Goal: Task Accomplishment & Management: Use online tool/utility

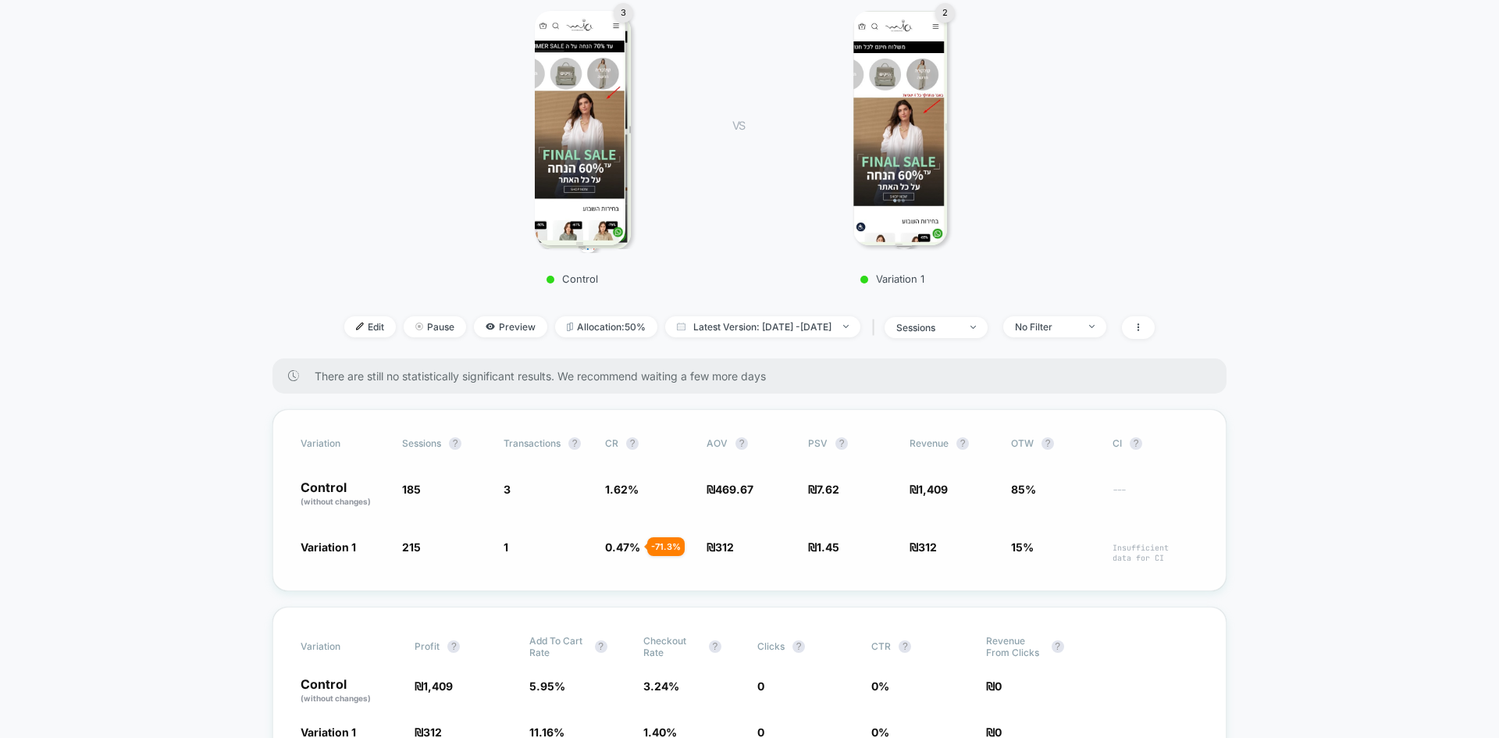
scroll to position [312, 0]
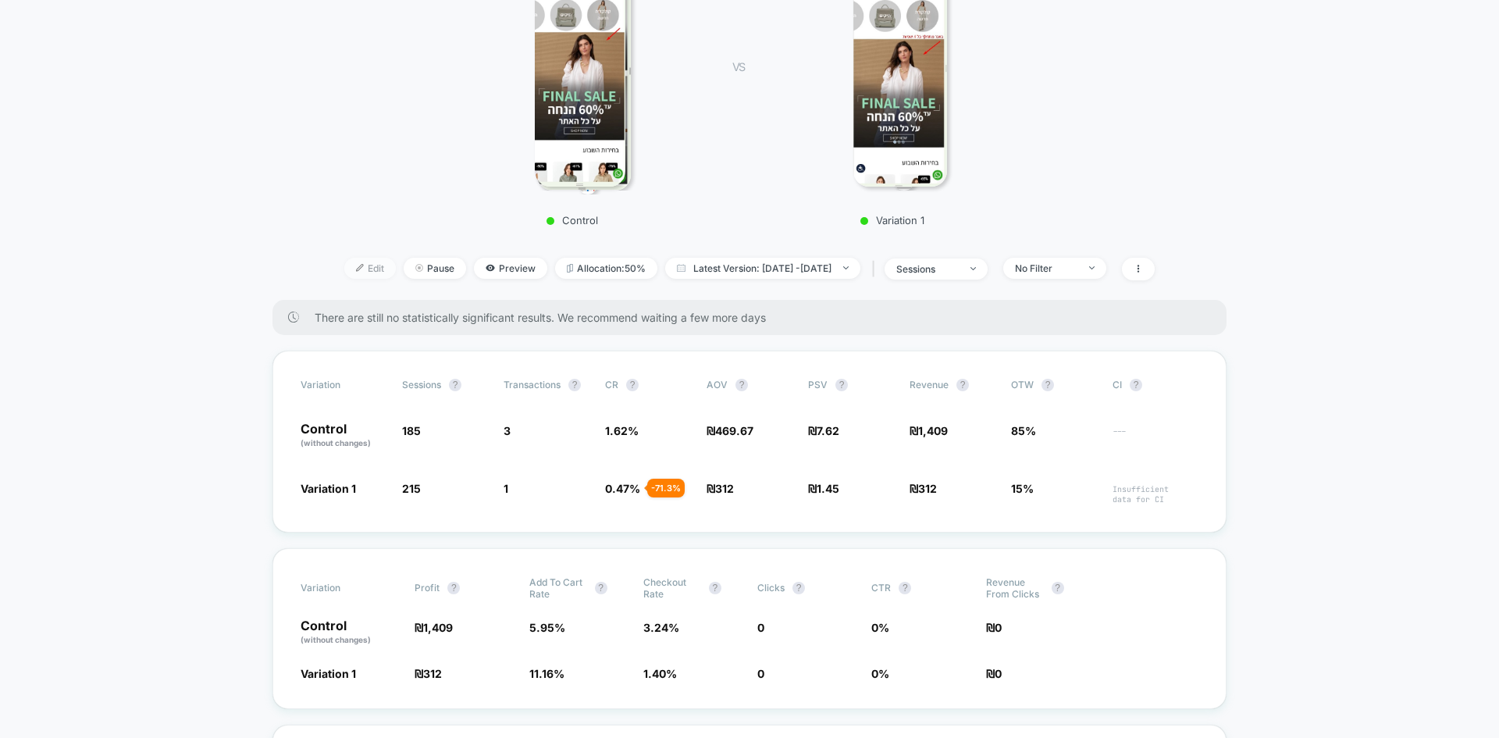
click at [349, 258] on span "Edit" at bounding box center [370, 268] width 52 height 21
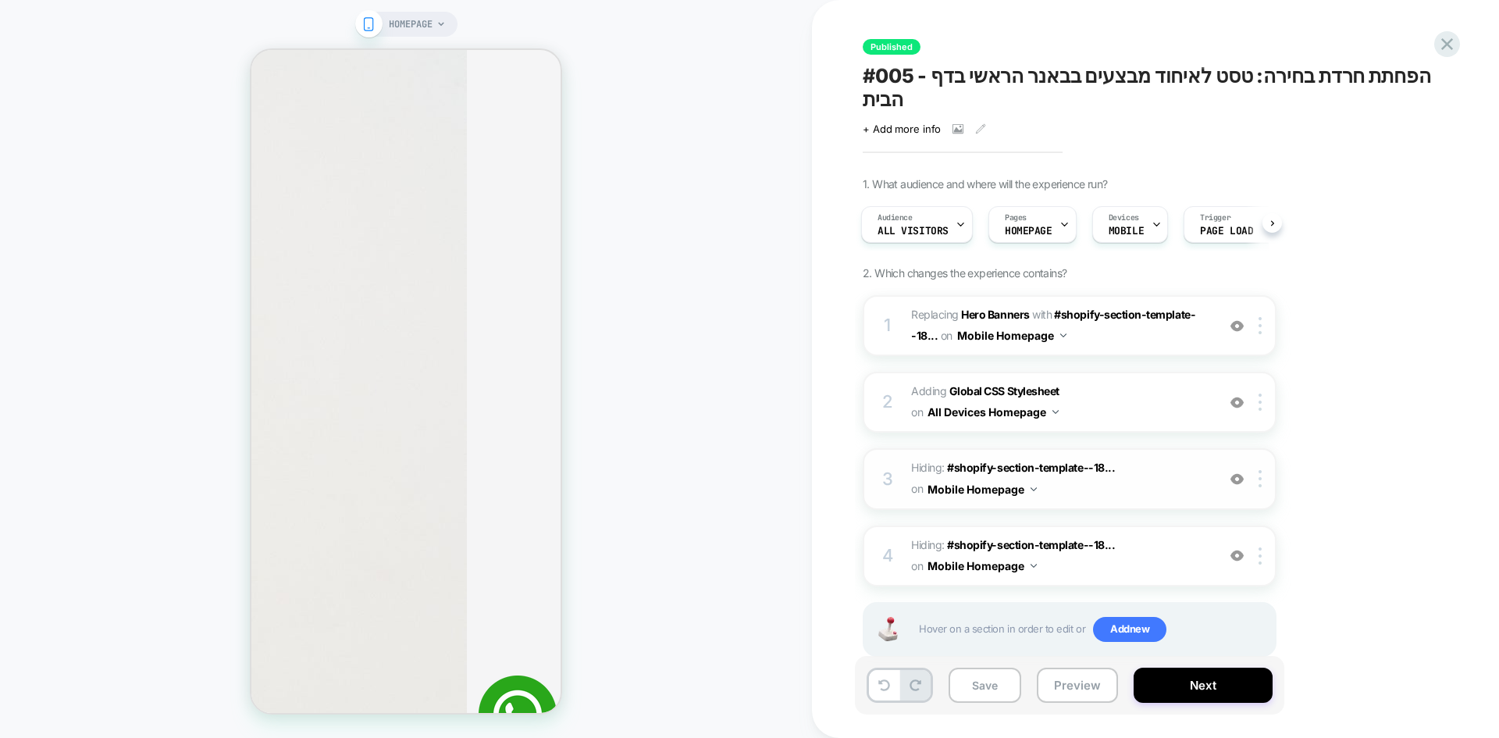
scroll to position [12, 0]
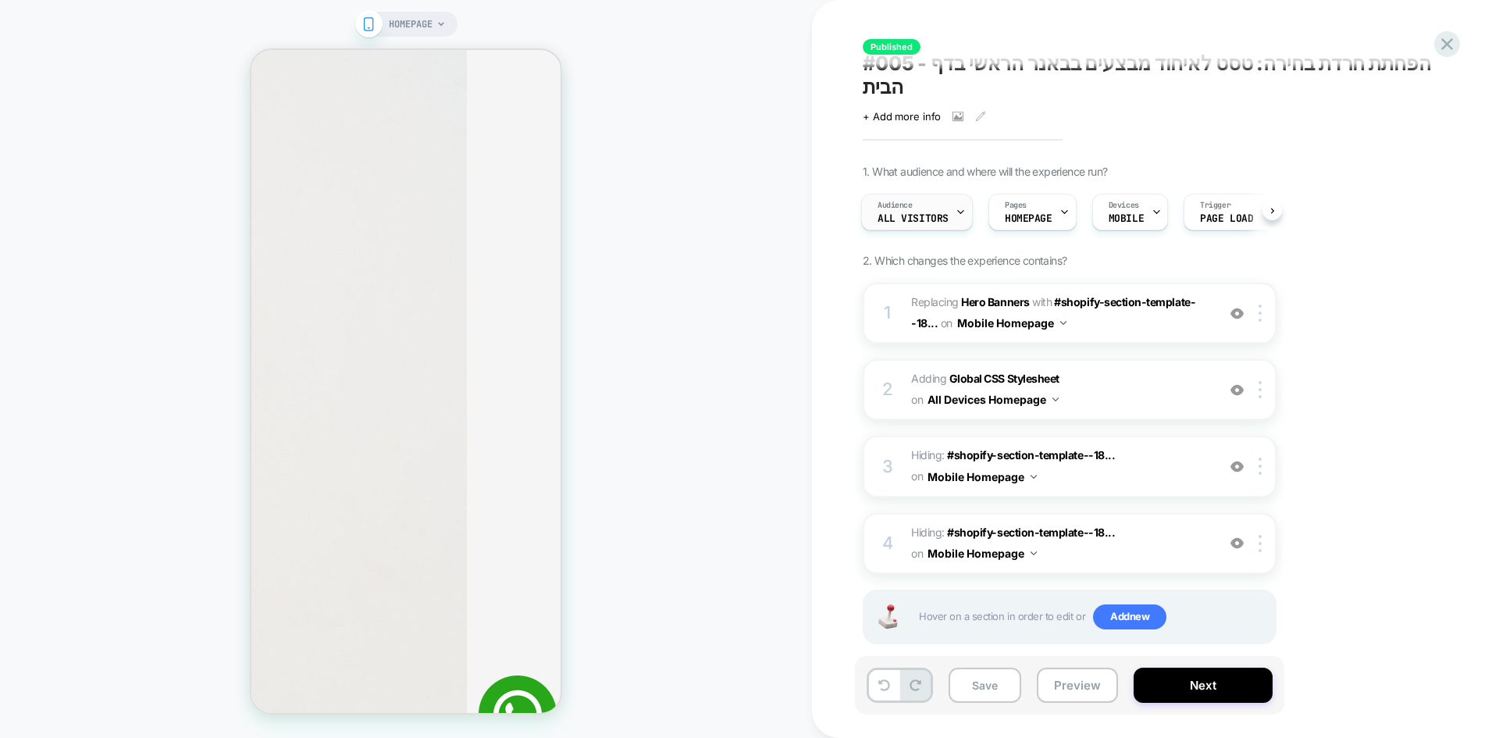
click at [938, 206] on div "Audience All Visitors" at bounding box center [917, 212] width 112 height 37
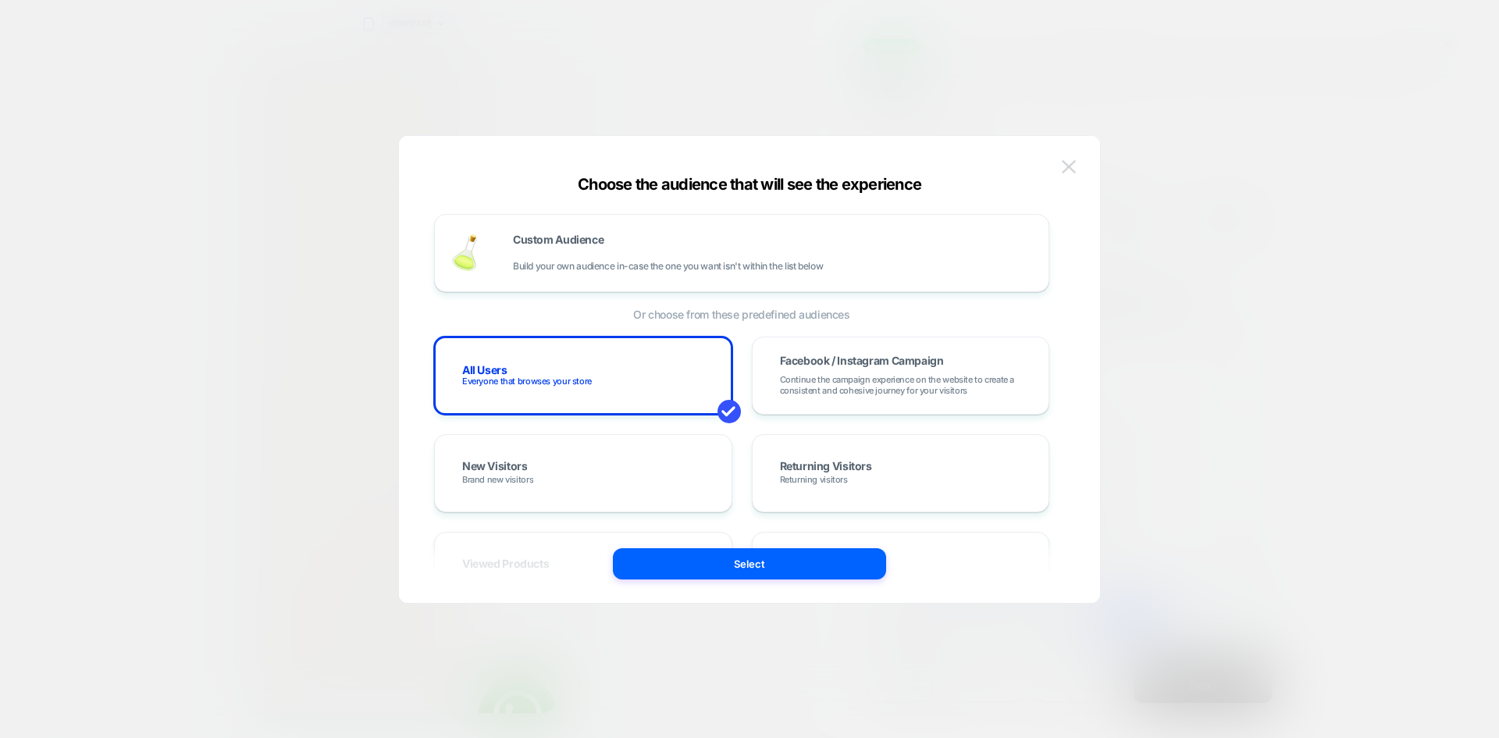
click at [1064, 172] on img at bounding box center [1069, 166] width 14 height 13
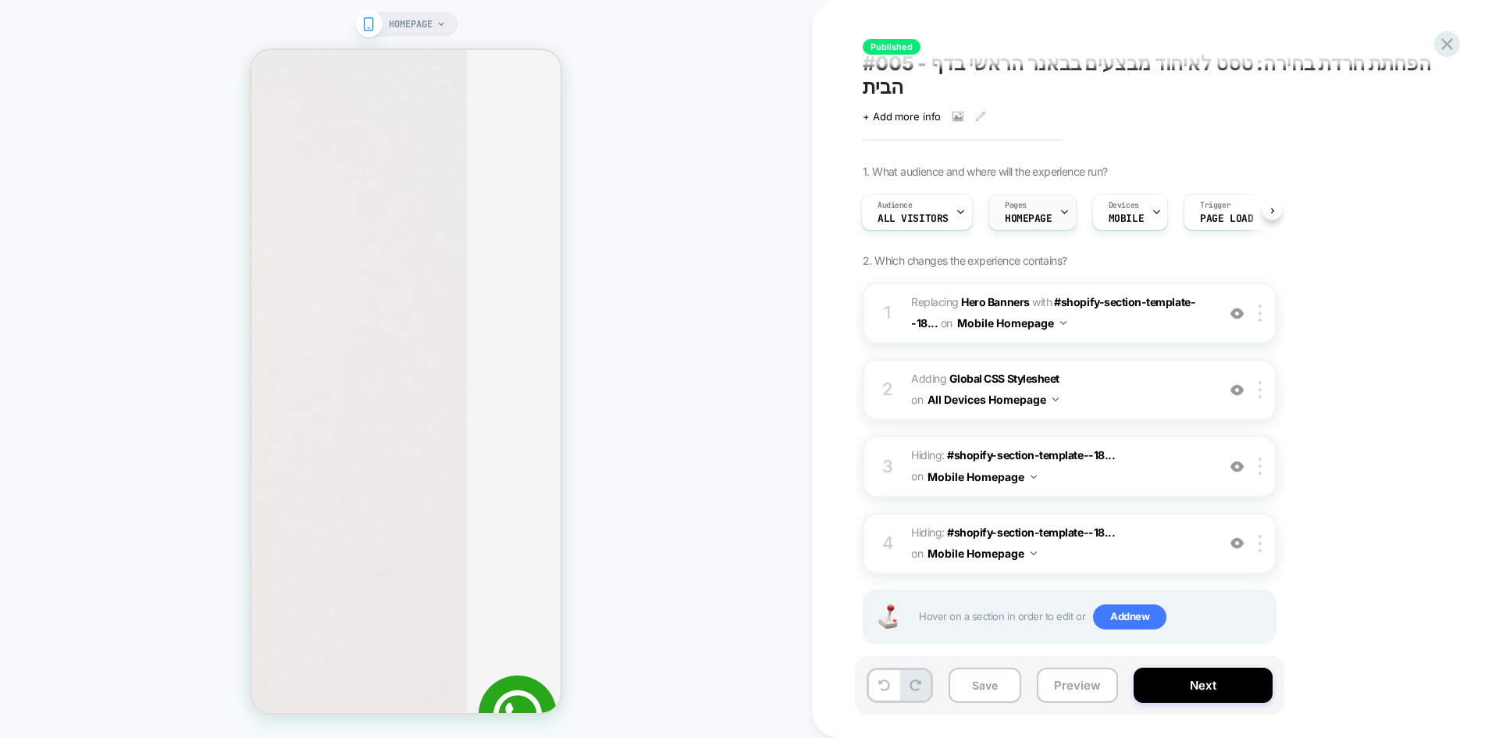
click at [0, 0] on div "Pages HOMEPAGE" at bounding box center [0, 0] width 0 height 0
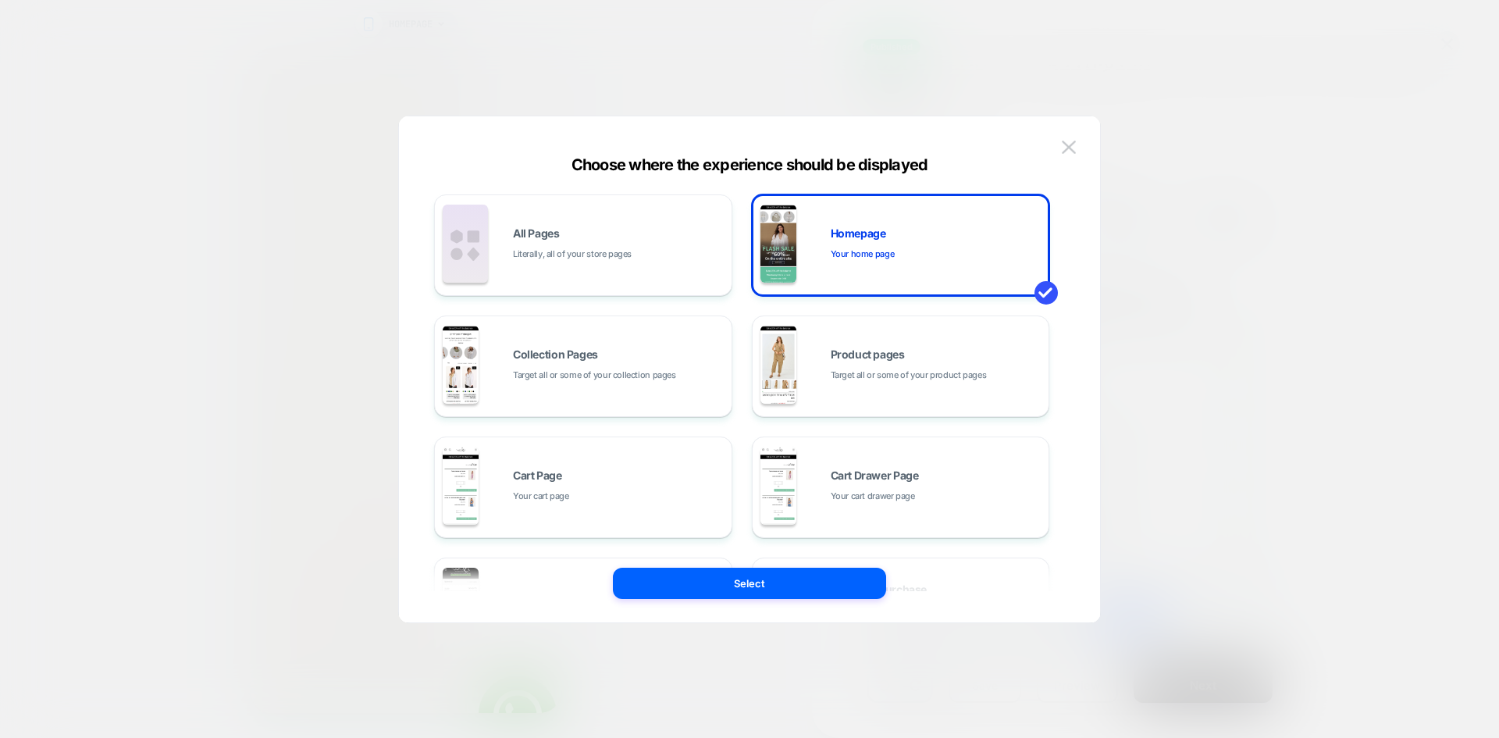
scroll to position [156, 0]
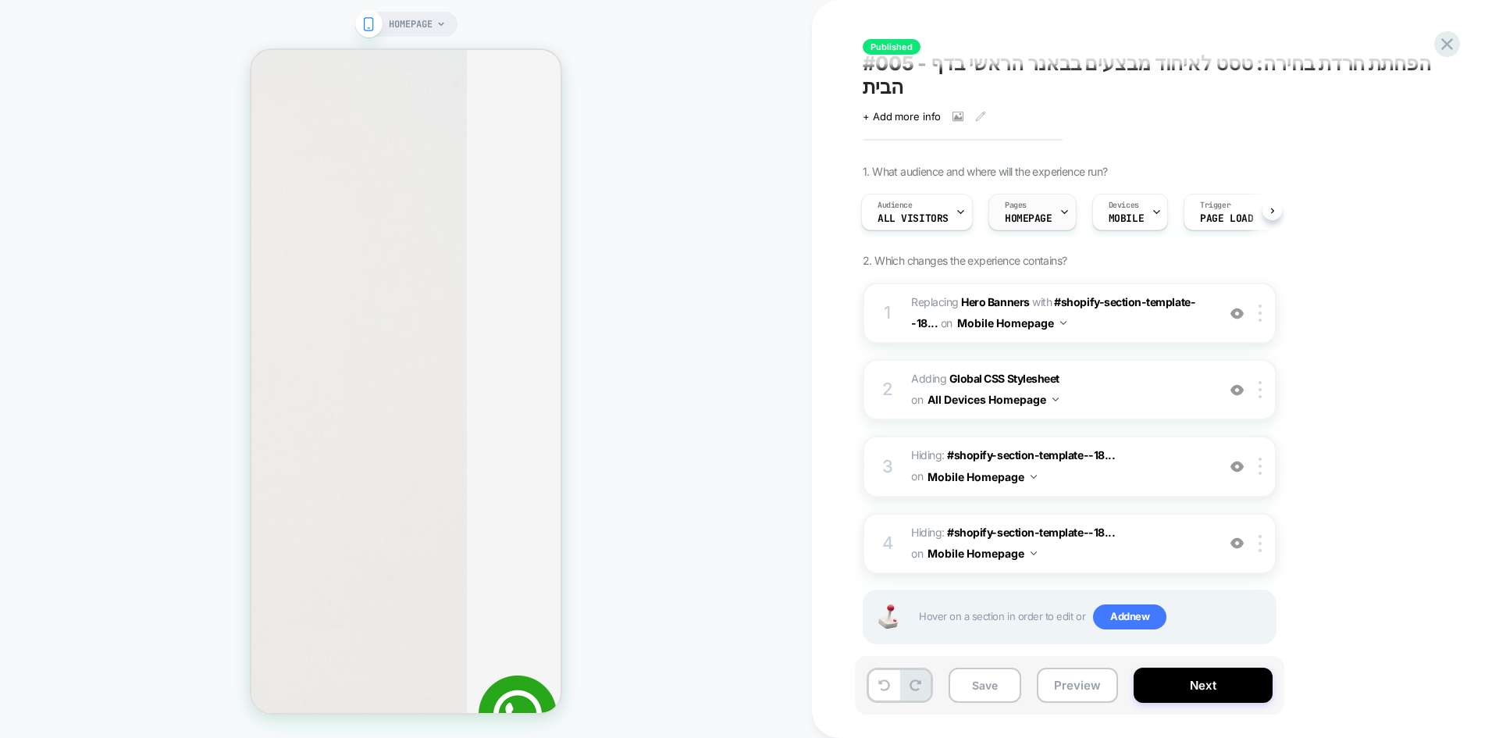
click at [1007, 213] on span "HOMEPAGE" at bounding box center [1029, 218] width 48 height 11
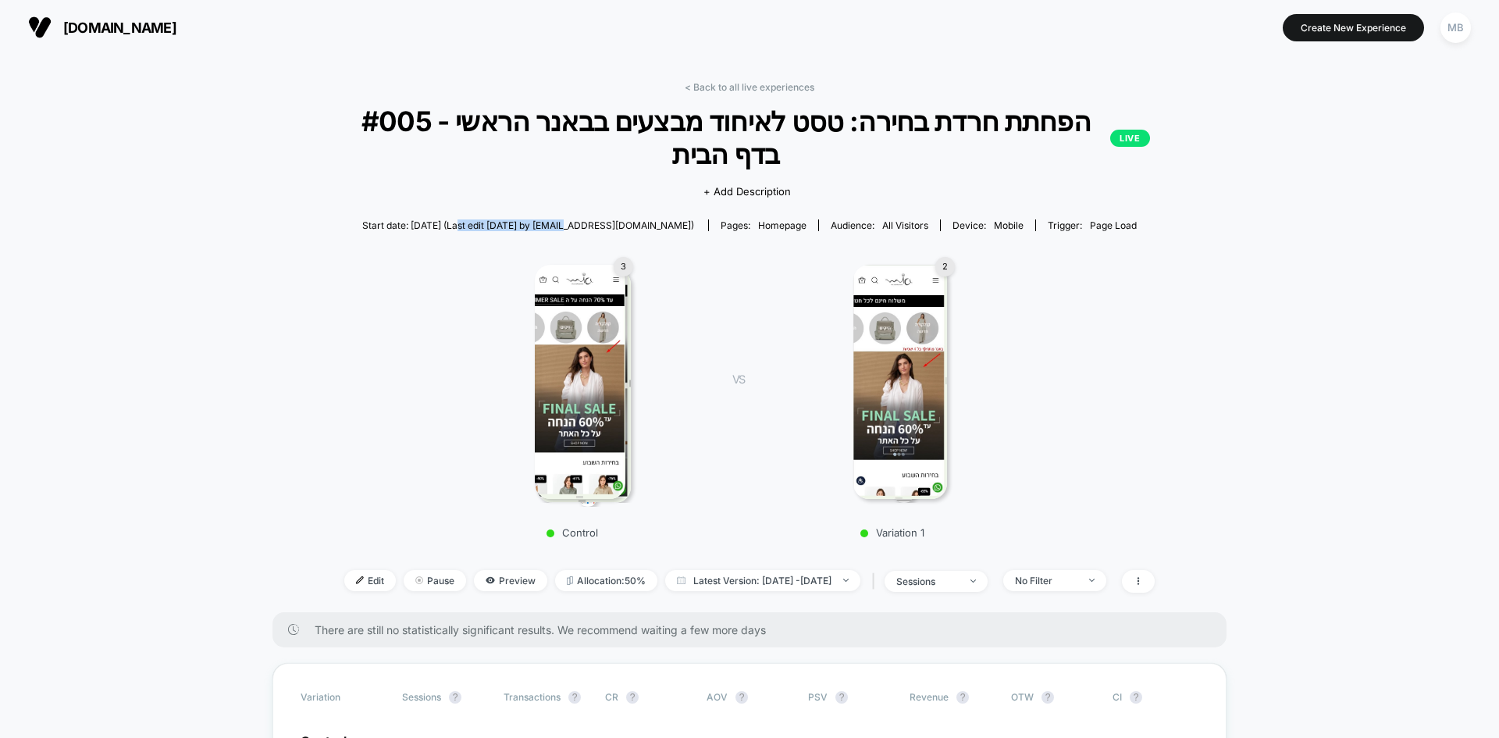
drag, startPoint x: 490, startPoint y: 193, endPoint x: 599, endPoint y: 193, distance: 109.3
click at [599, 219] on span "Start date: 9/7/2025 (Last edit 9/7/2025 by cro@ab-test.io)" at bounding box center [528, 225] width 332 height 12
click at [808, 570] on span "Latest Version: Sep 7, 2025 - Sep 8, 2025" at bounding box center [762, 580] width 195 height 21
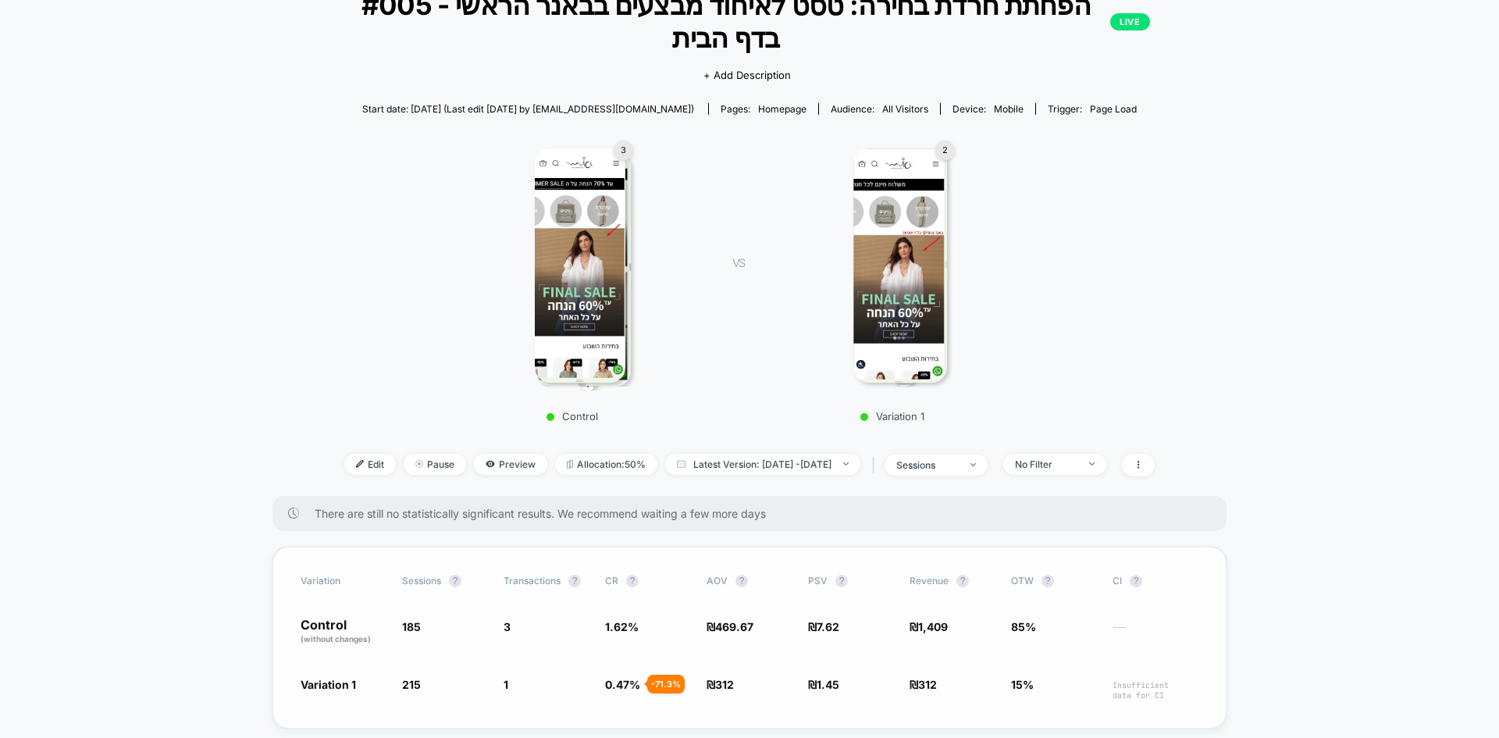
scroll to position [234, 0]
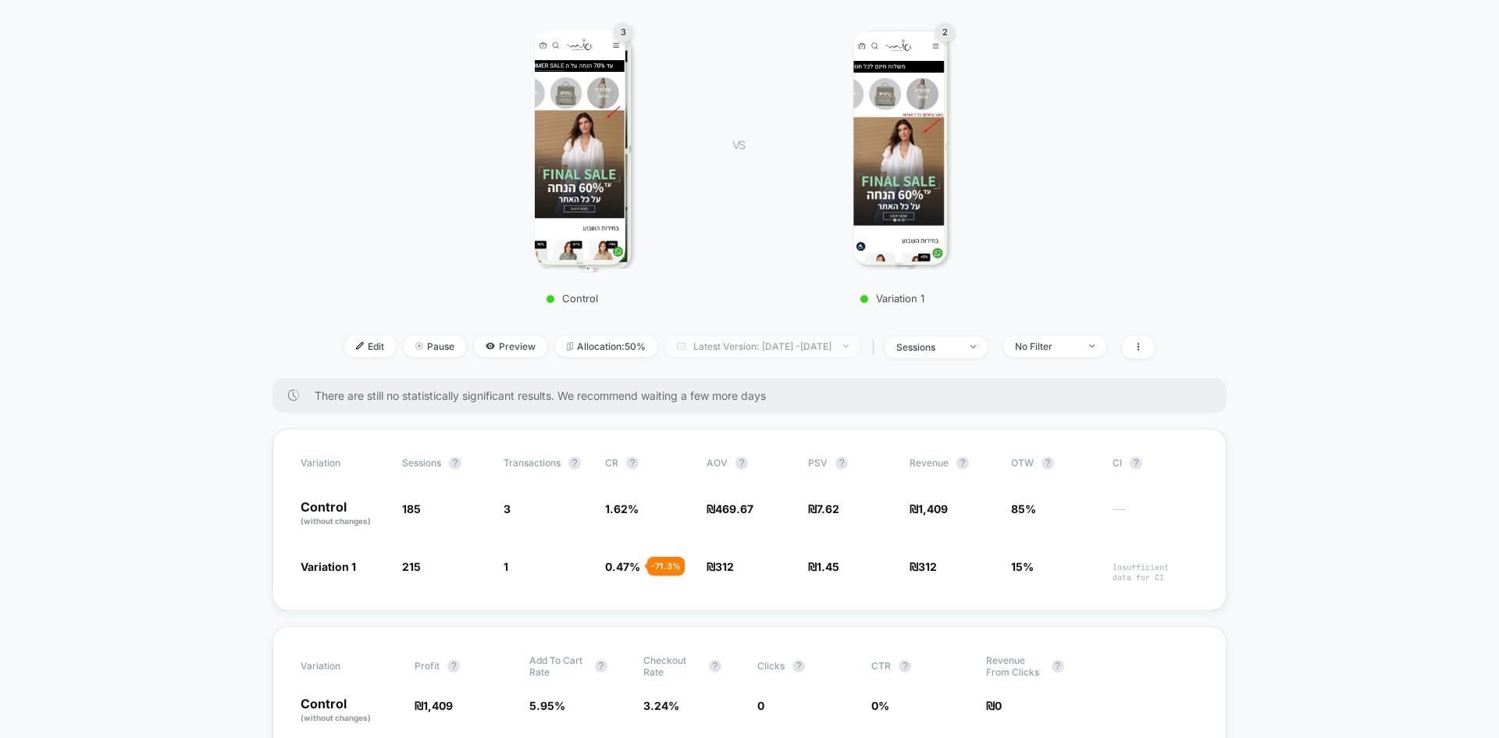
click at [778, 336] on span "Latest Version: Sep 7, 2025 - Sep 8, 2025" at bounding box center [762, 346] width 195 height 21
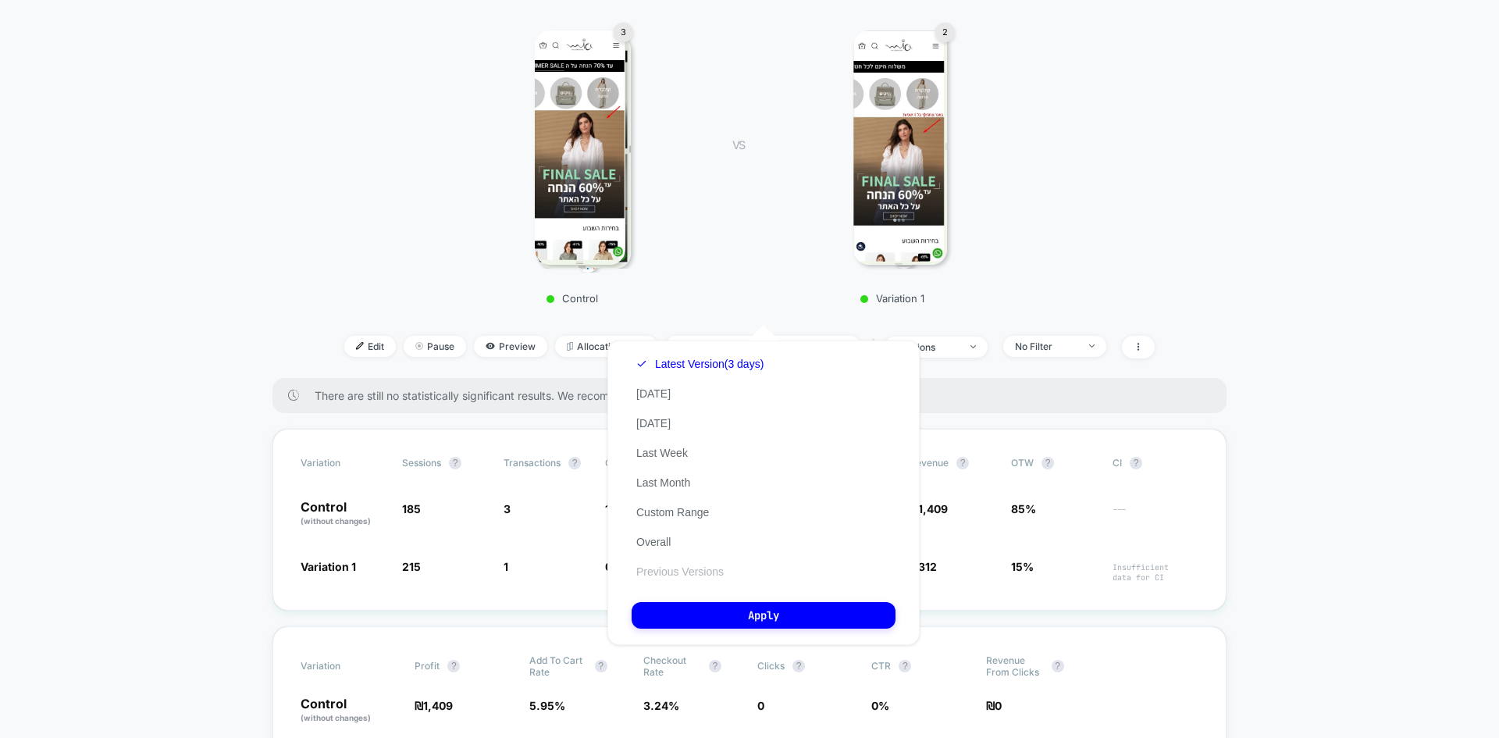
click at [685, 571] on button "Previous Versions" at bounding box center [679, 571] width 97 height 14
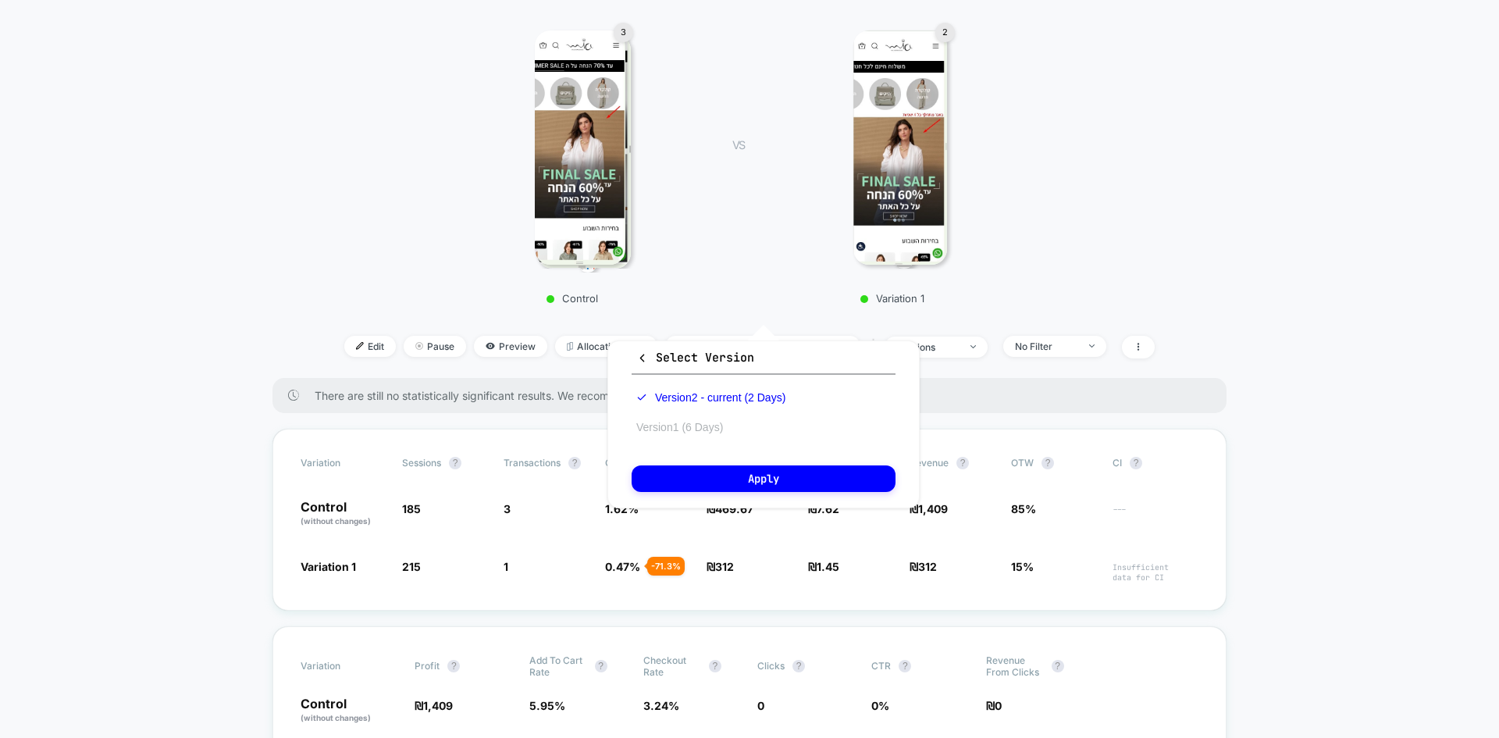
click at [688, 424] on button "Version 1 (6 Days)" at bounding box center [679, 427] width 96 height 14
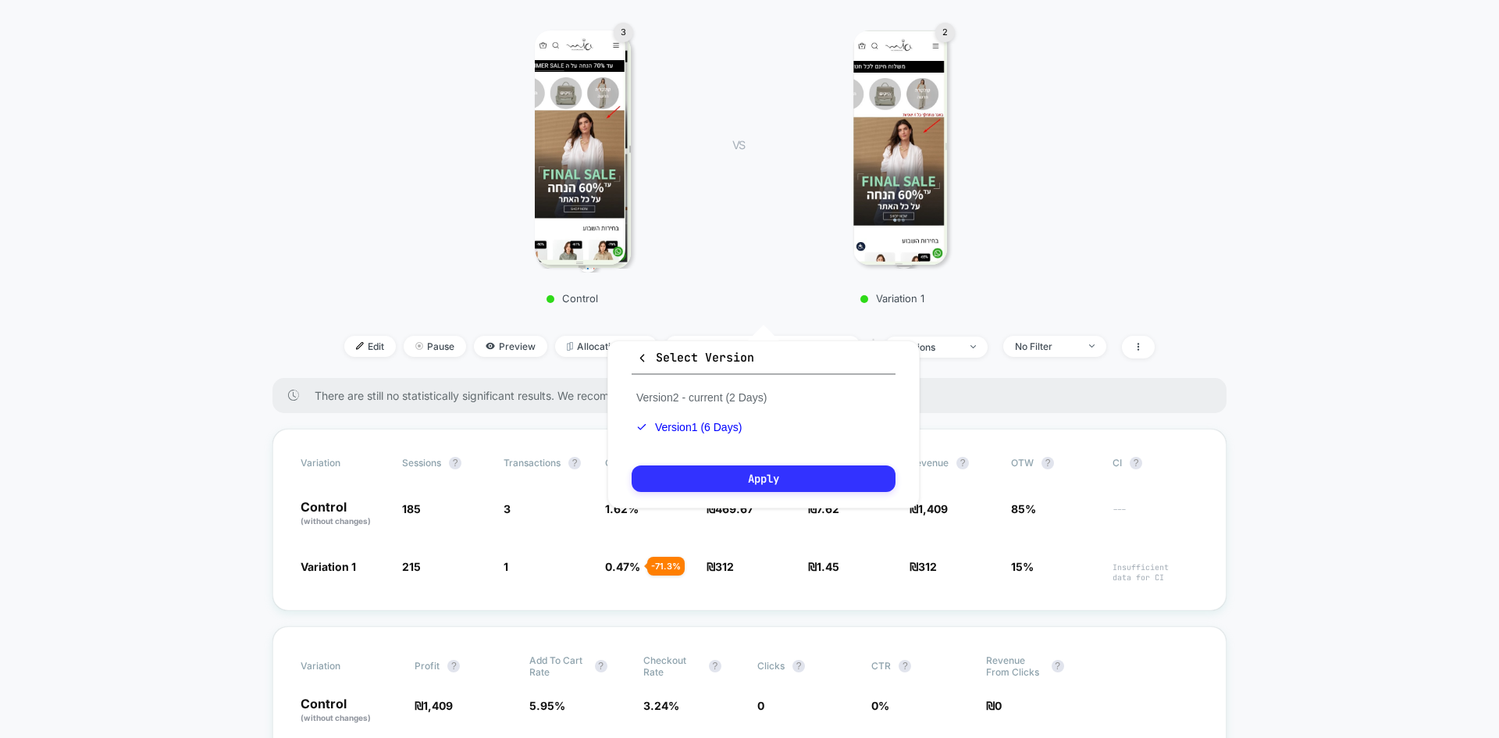
click at [735, 482] on button "Apply" at bounding box center [763, 478] width 264 height 27
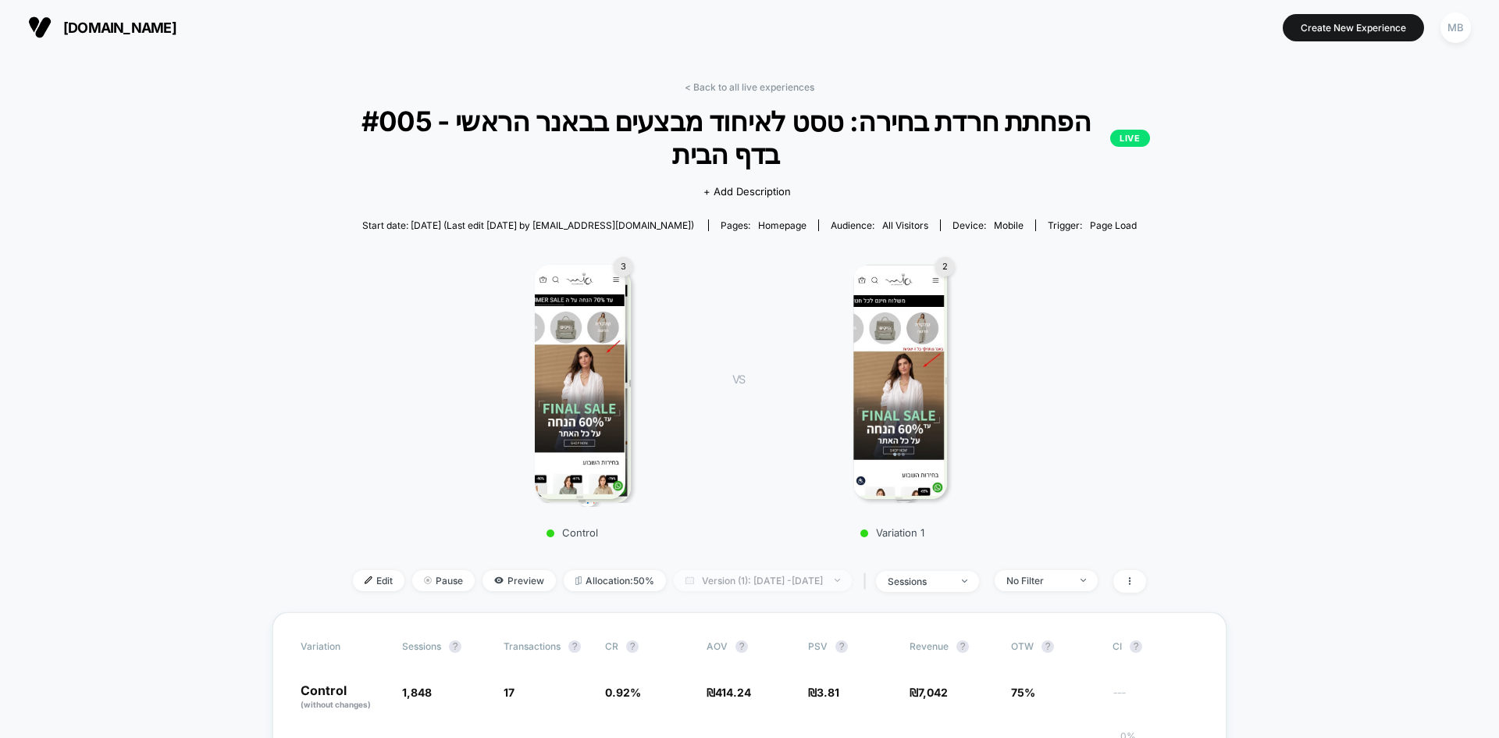
click at [788, 577] on span "Version (1): Sep 3, 2025 - Sep 8, 2025" at bounding box center [763, 580] width 178 height 21
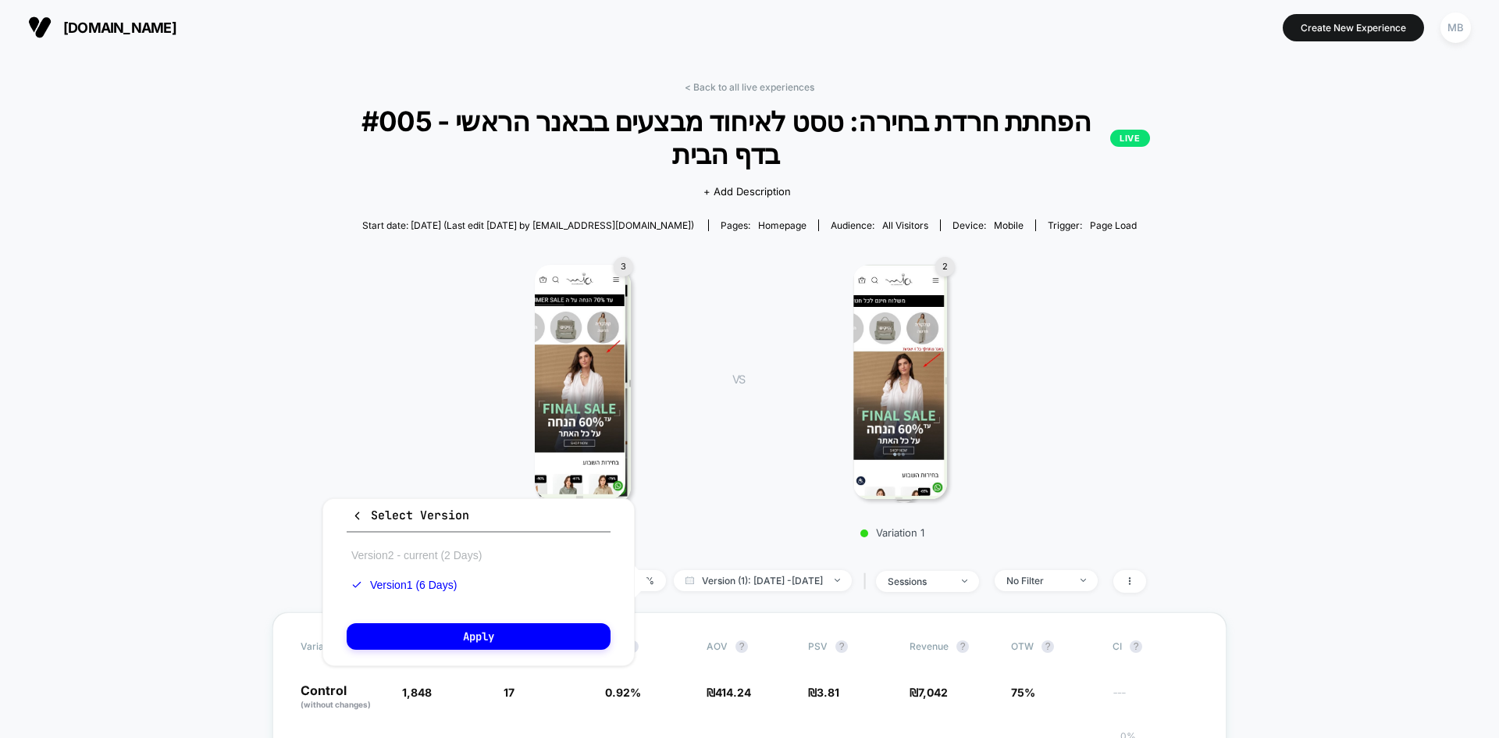
click at [441, 549] on button "Version 2 - current (2 Days)" at bounding box center [417, 555] width 140 height 14
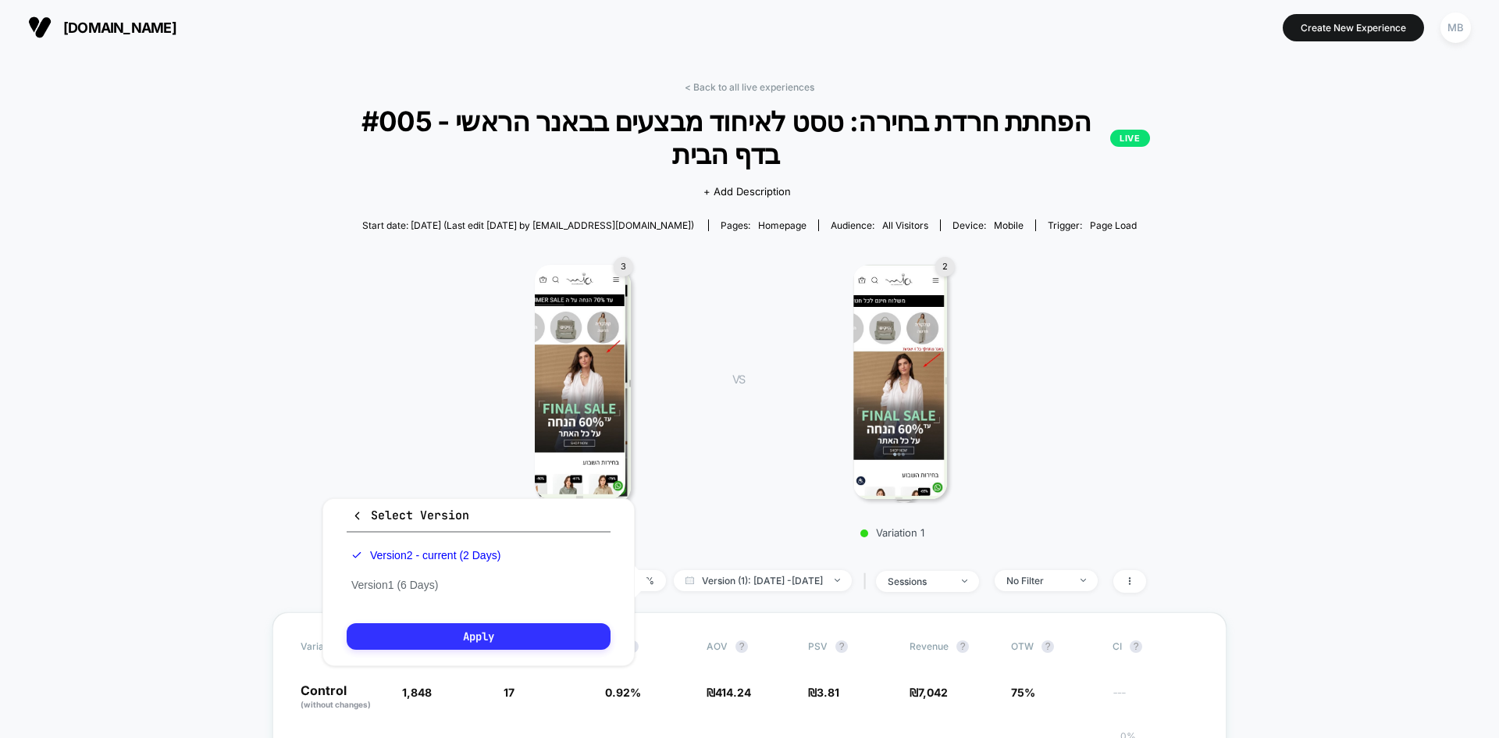
click at [546, 635] on button "Apply" at bounding box center [479, 636] width 264 height 27
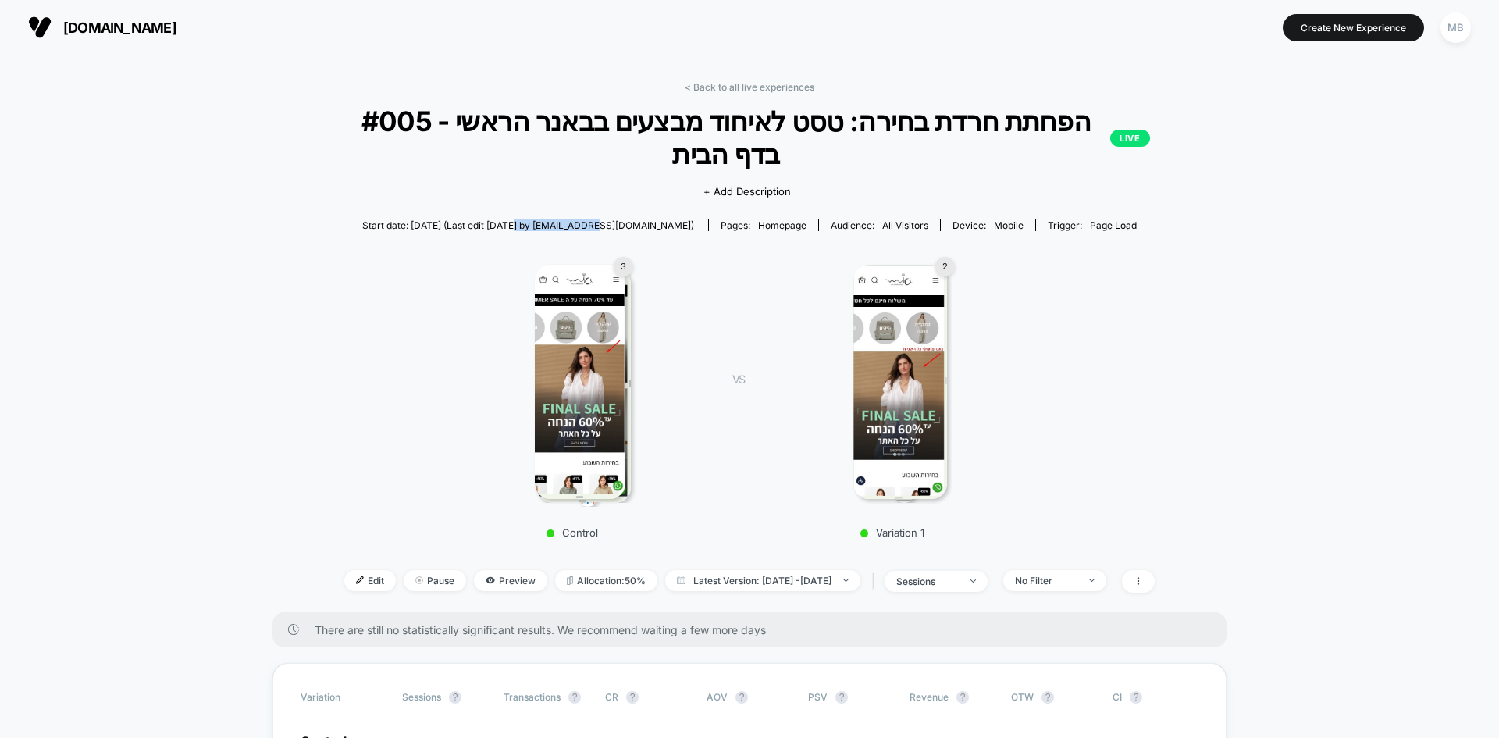
drag, startPoint x: 546, startPoint y: 190, endPoint x: 631, endPoint y: 182, distance: 85.5
click at [631, 212] on span "Start date: 9/7/2025 (Last edit 9/7/2025 by cro@ab-test.io)" at bounding box center [528, 225] width 332 height 27
click at [431, 219] on span "Start date: 9/7/2025 (Last edit 9/7/2025 by cro@ab-test.io)" at bounding box center [528, 225] width 332 height 12
drag, startPoint x: 404, startPoint y: 194, endPoint x: 527, endPoint y: 184, distance: 123.7
click at [527, 212] on span "Start date: 9/7/2025 (Last edit 9/7/2025 by cro@ab-test.io)" at bounding box center [528, 225] width 332 height 27
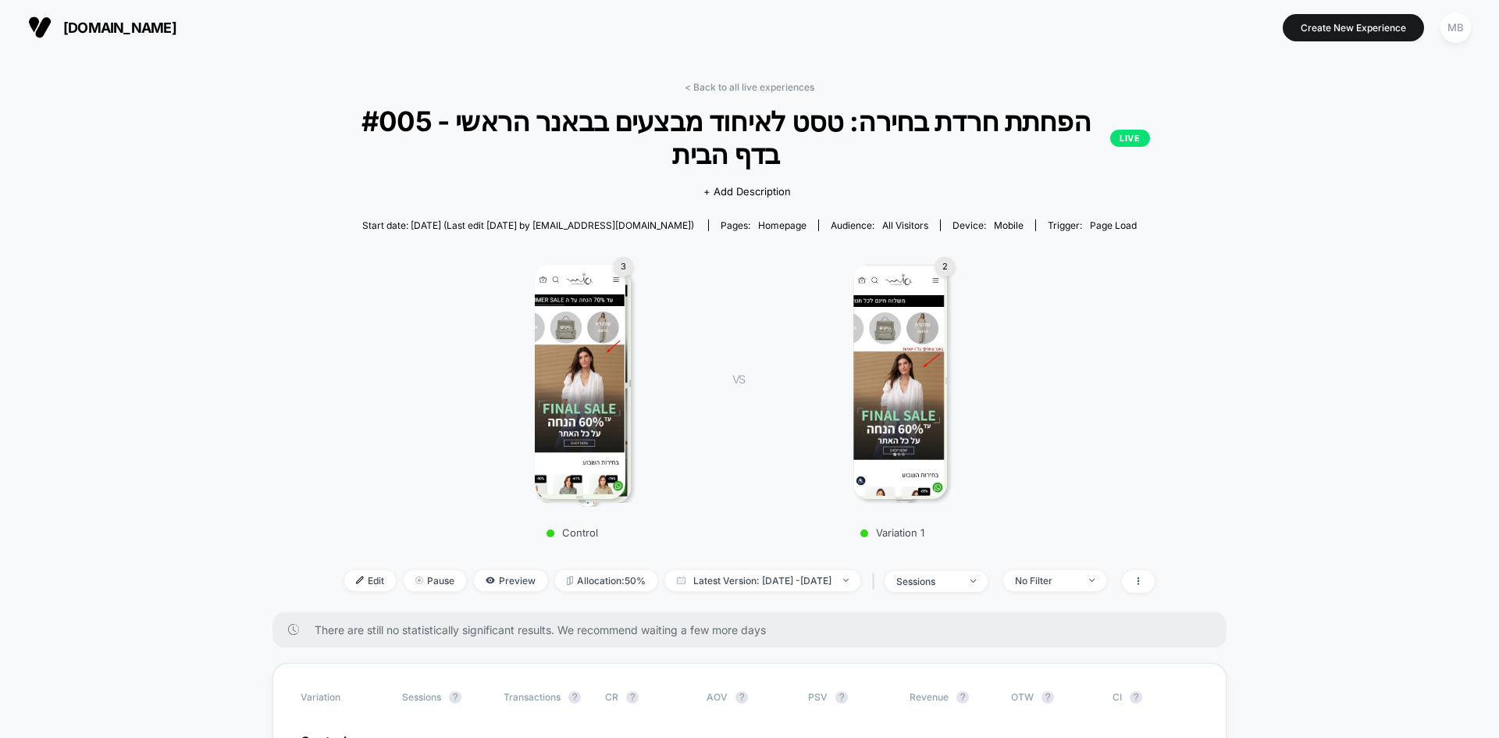
click at [316, 439] on div "3 Control VS 2 Variation 1" at bounding box center [741, 397] width 889 height 300
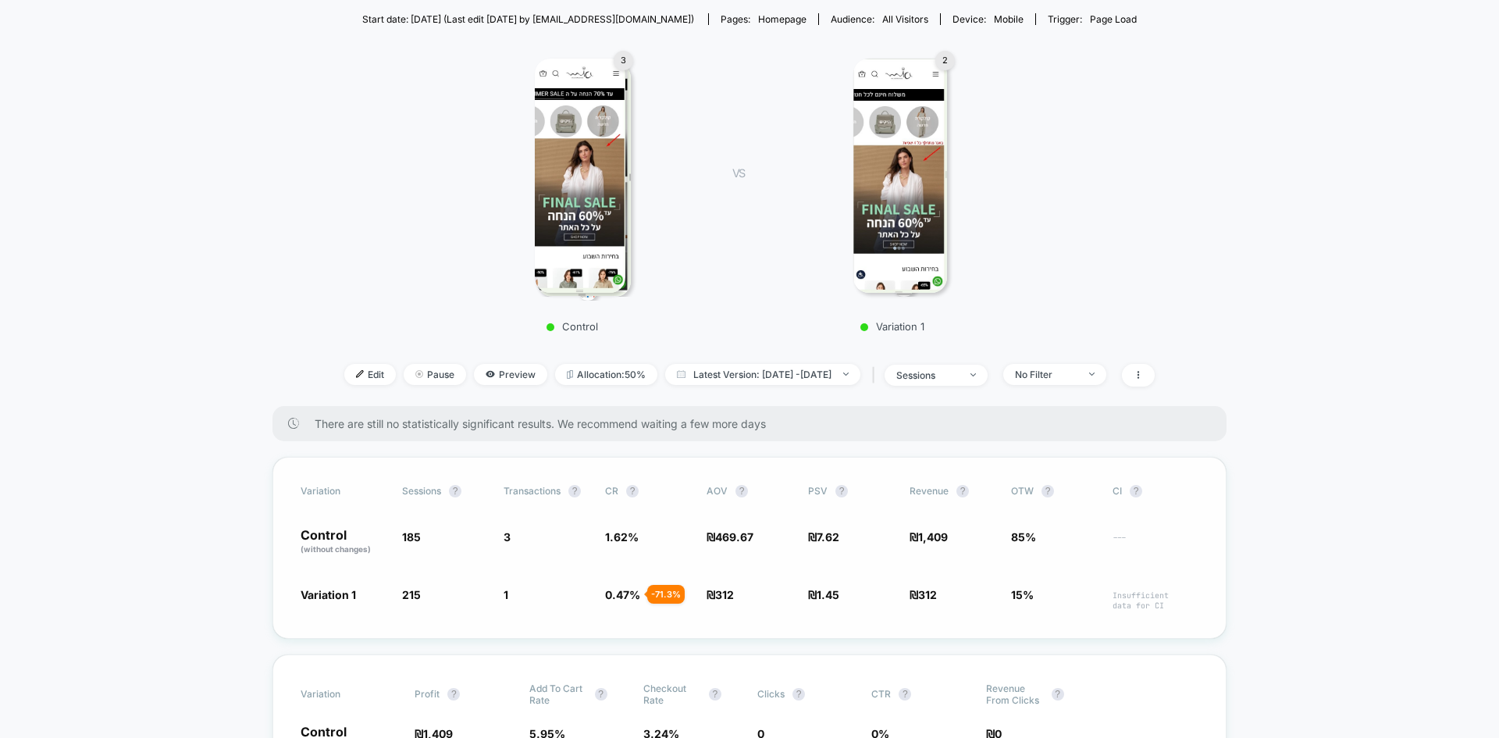
scroll to position [234, 0]
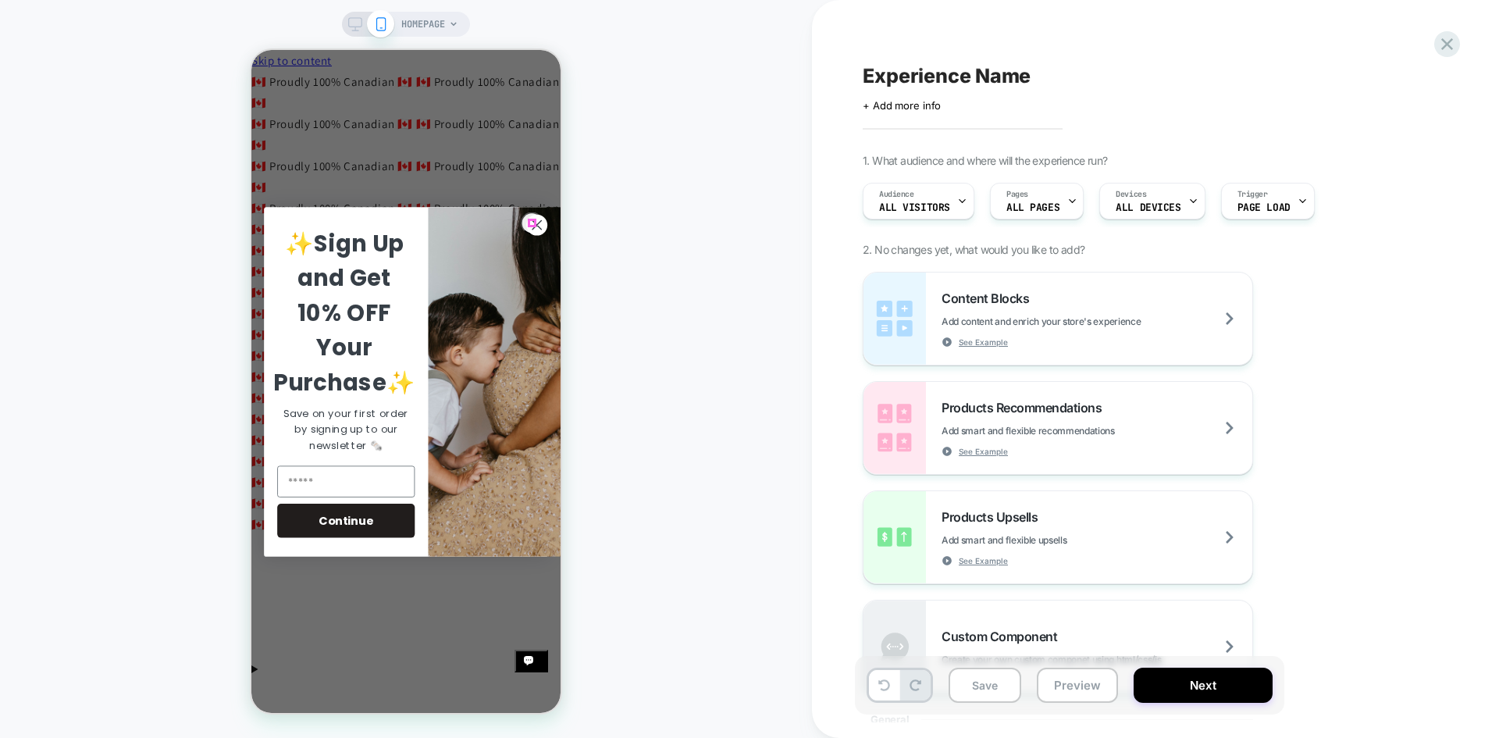
click at [532, 221] on icon "Close dialog" at bounding box center [536, 224] width 9 height 9
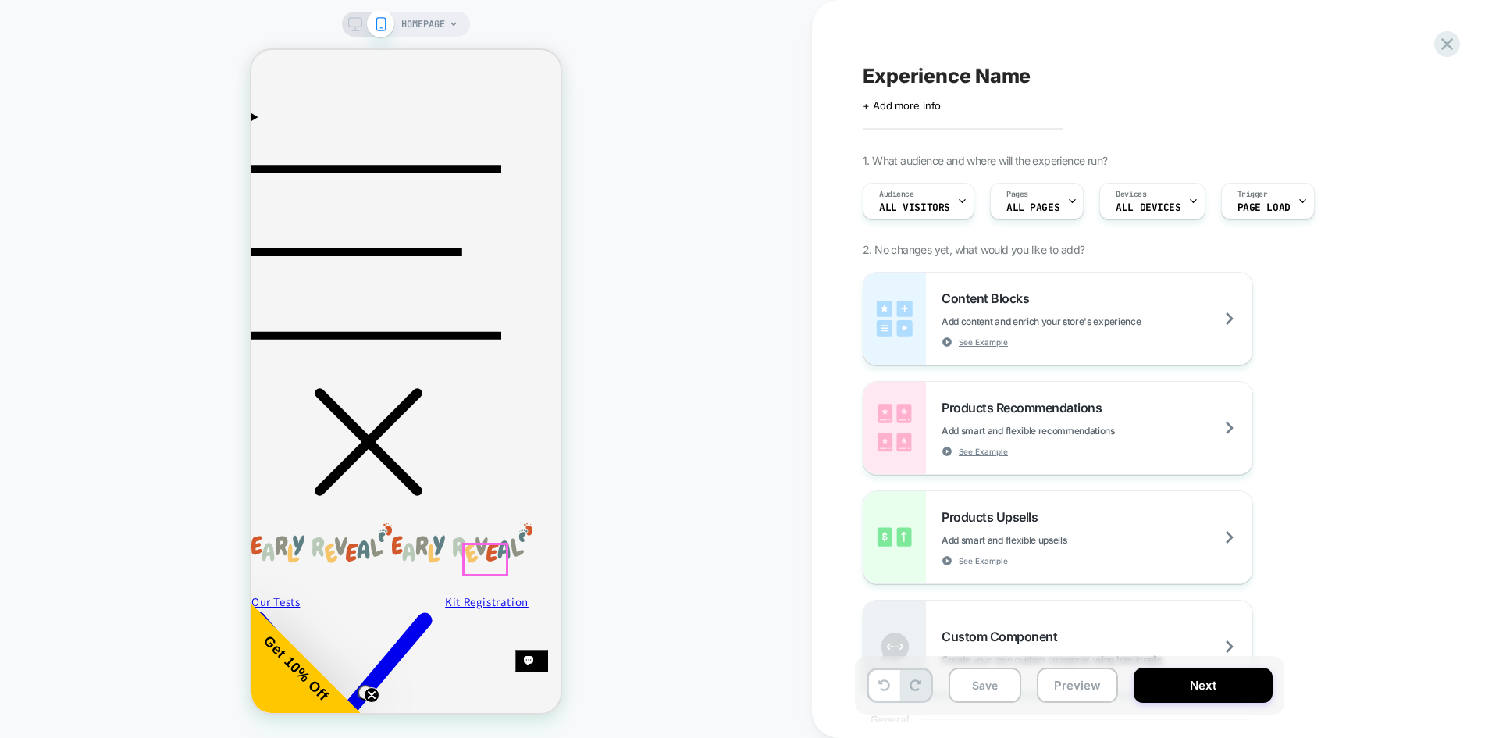
scroll to position [548, 0]
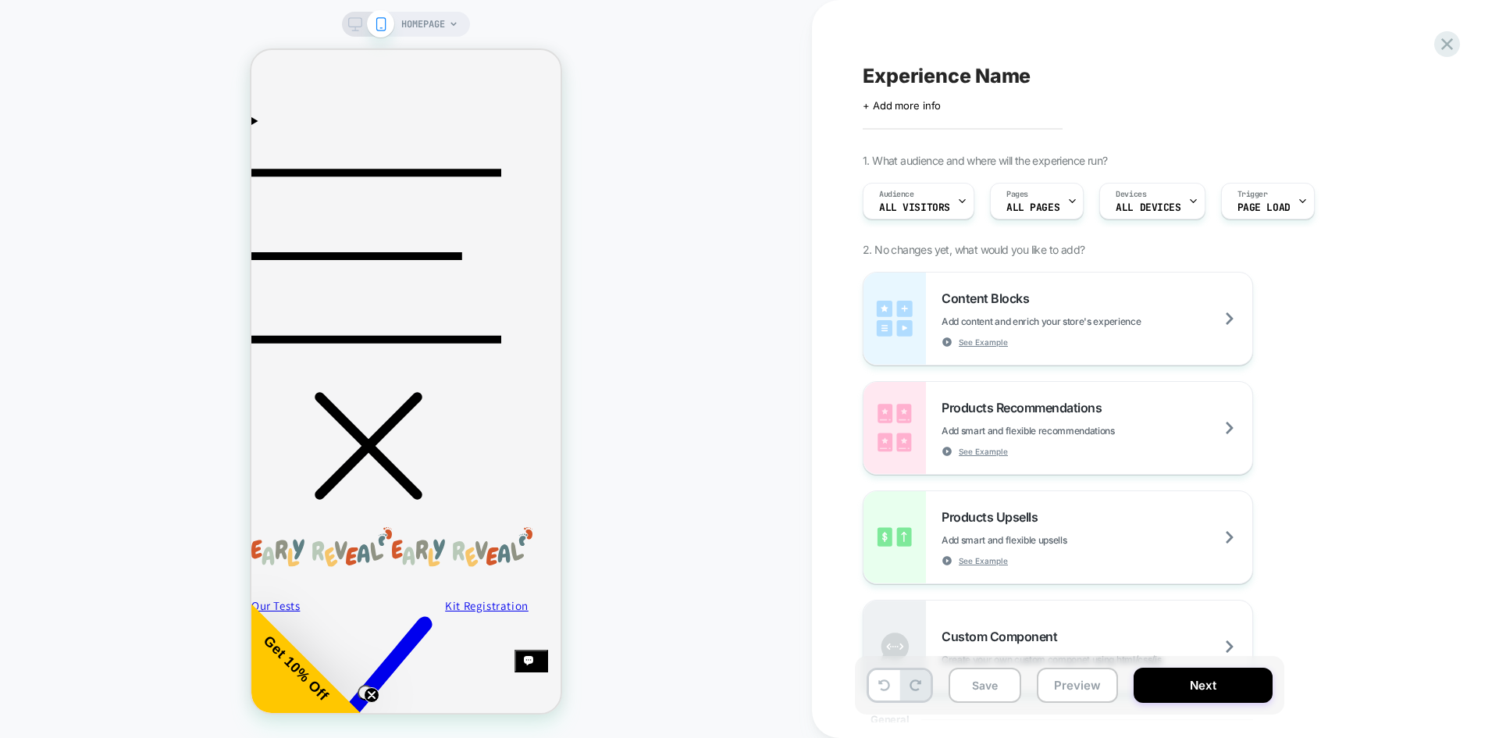
click at [664, 356] on div "HOMEPAGE" at bounding box center [406, 369] width 812 height 706
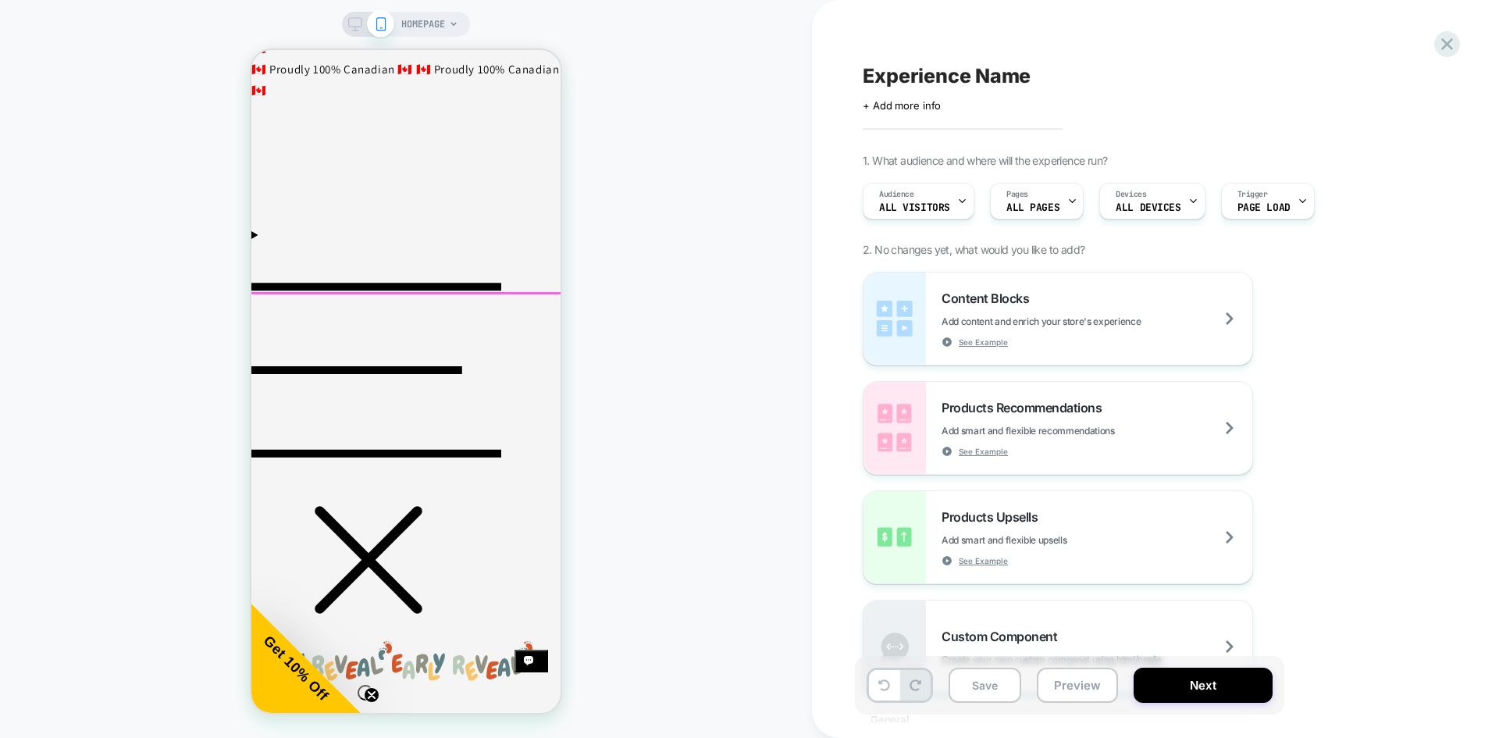
scroll to position [470, 0]
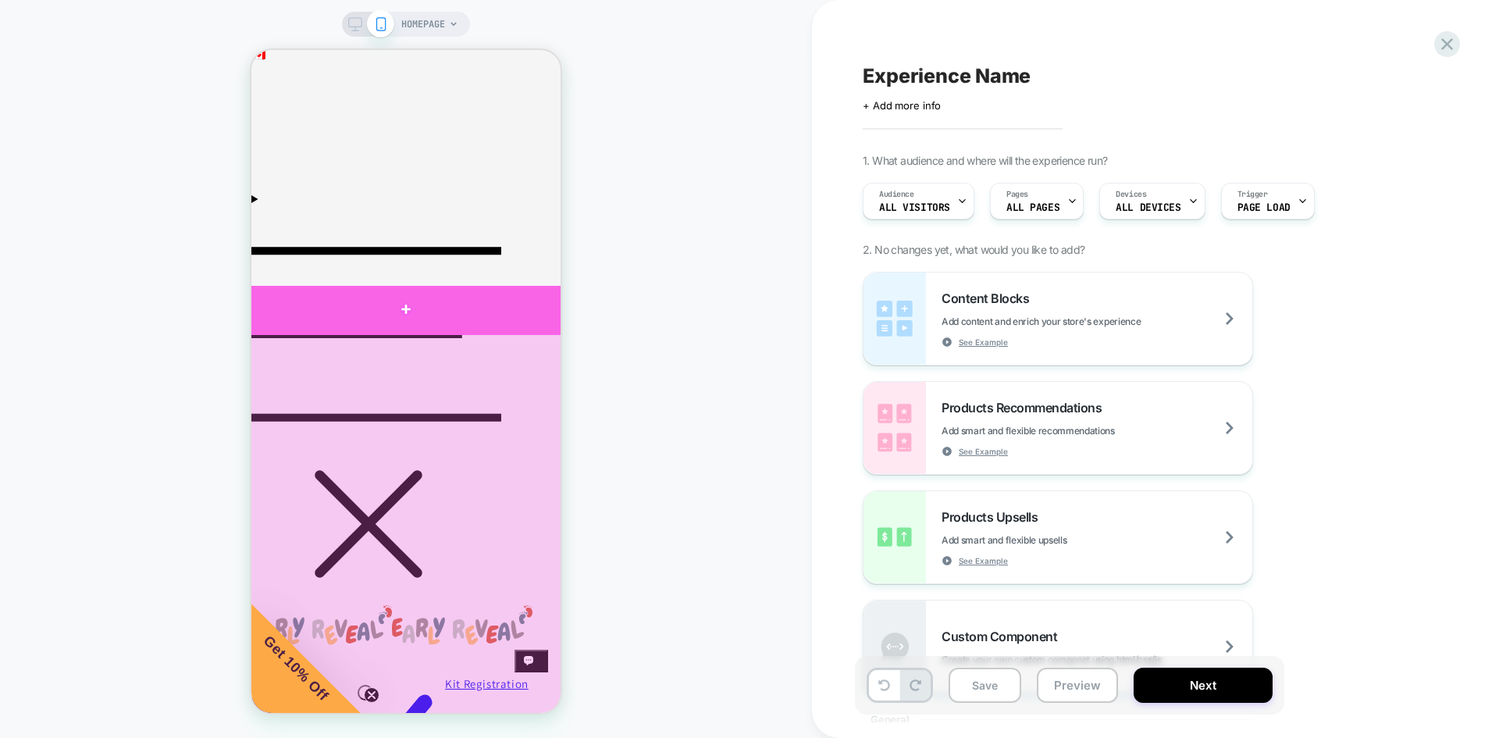
click at [416, 323] on div at bounding box center [406, 309] width 332 height 47
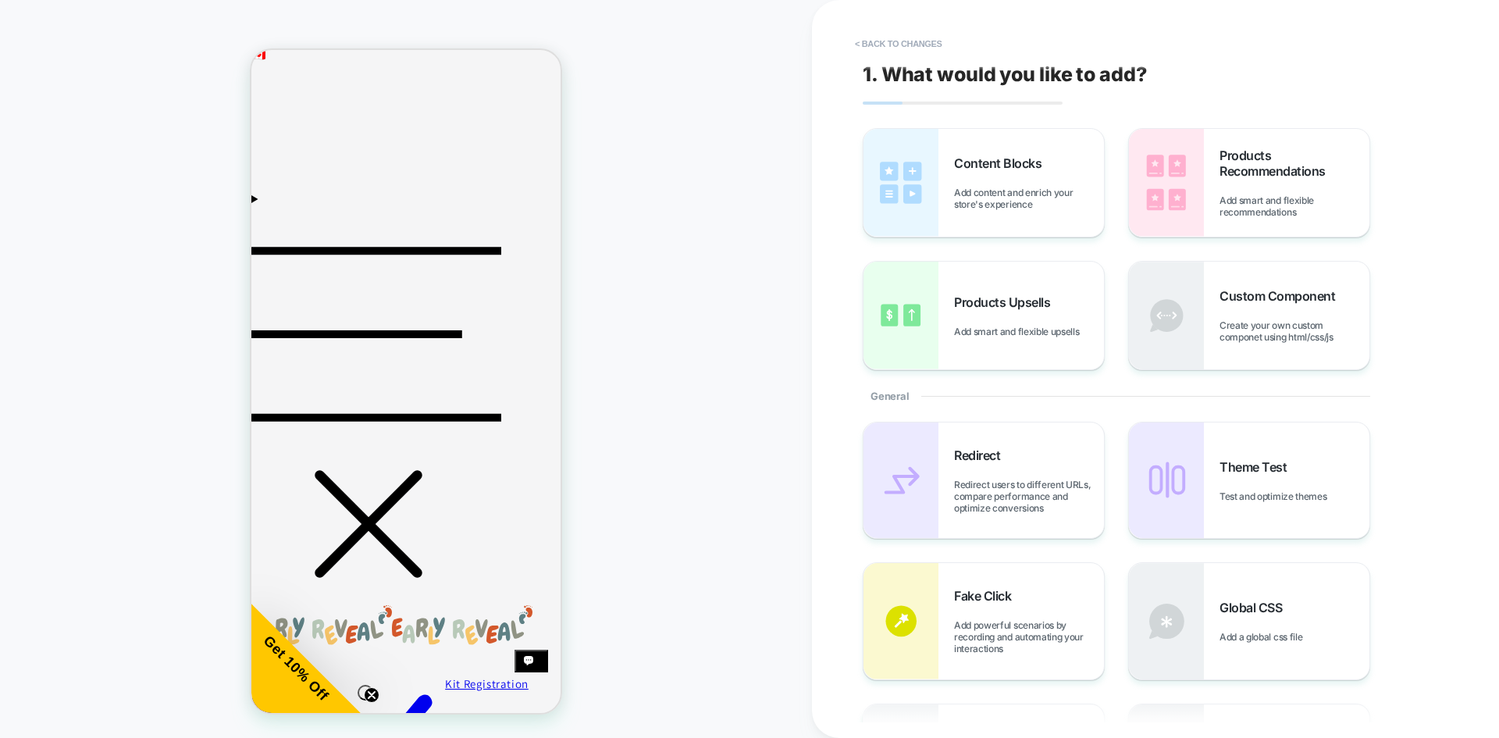
scroll to position [443, 0]
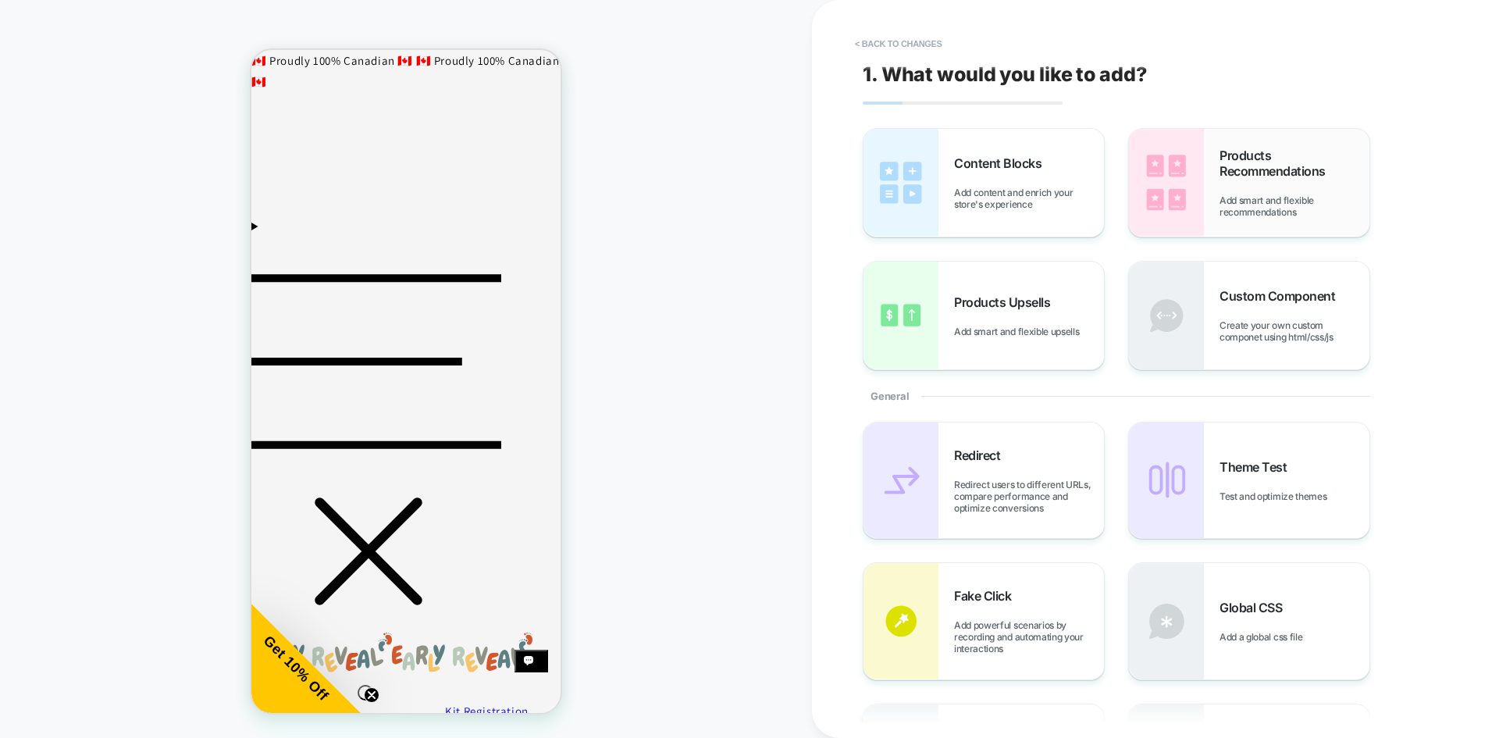
click at [250, 542] on img at bounding box center [250, 573] width 0 height 63
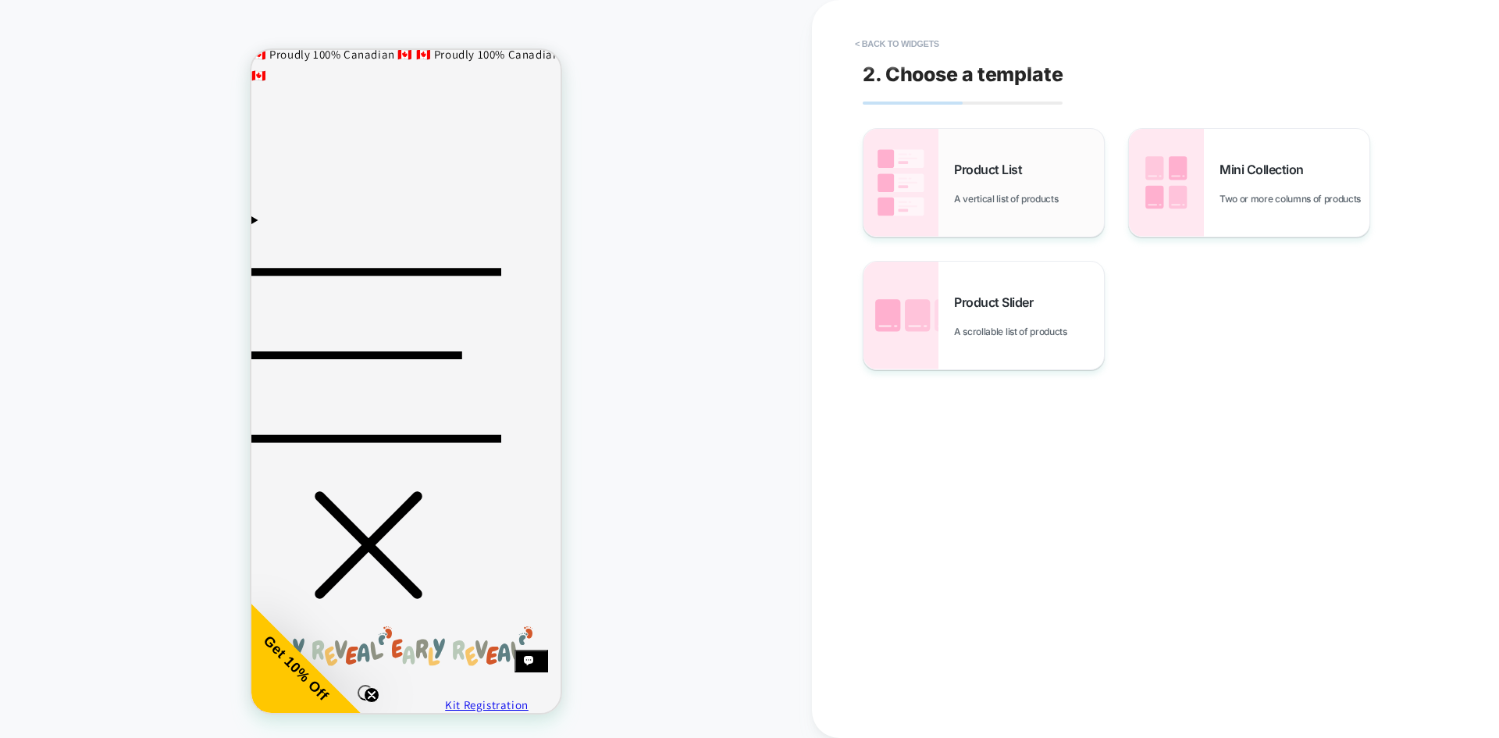
scroll to position [603, 0]
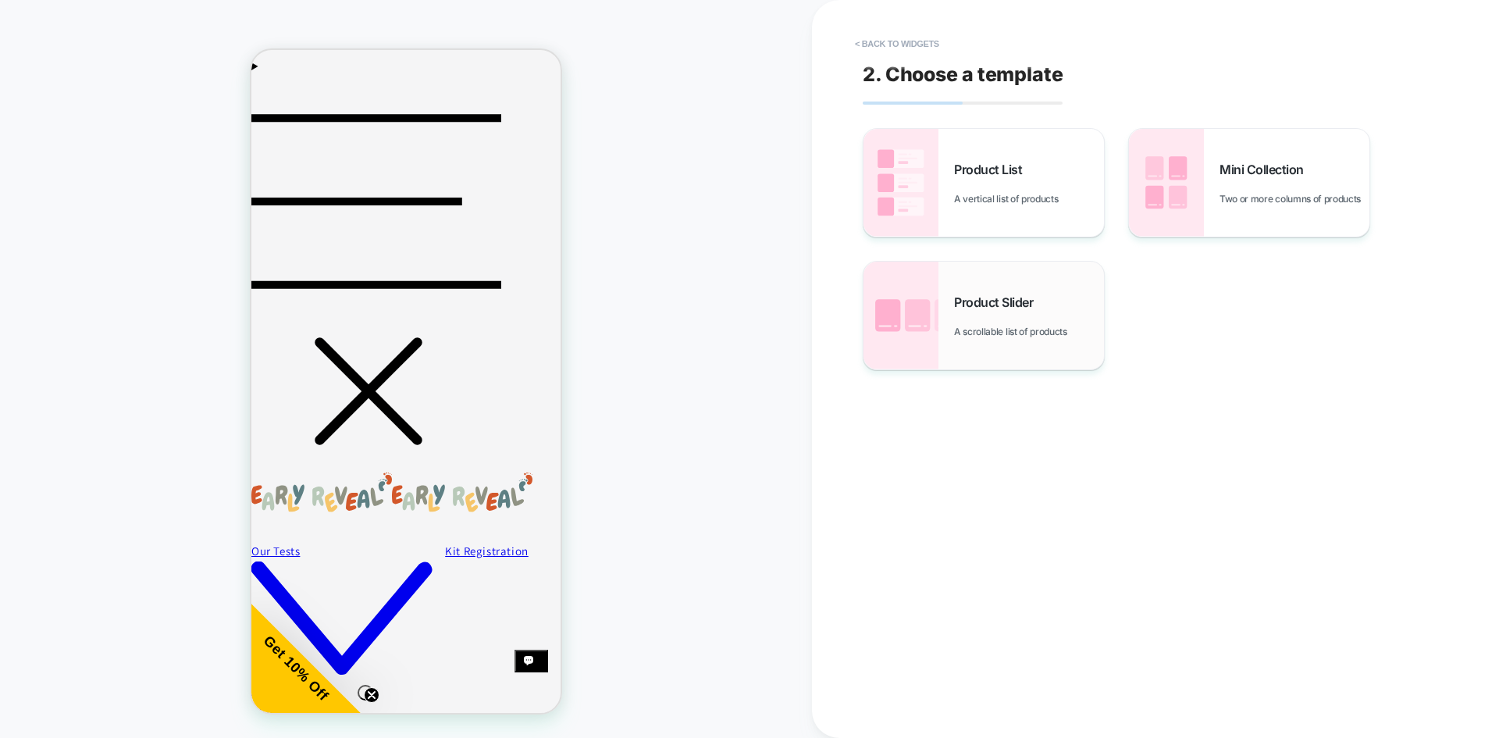
click at [909, 311] on img at bounding box center [900, 315] width 75 height 108
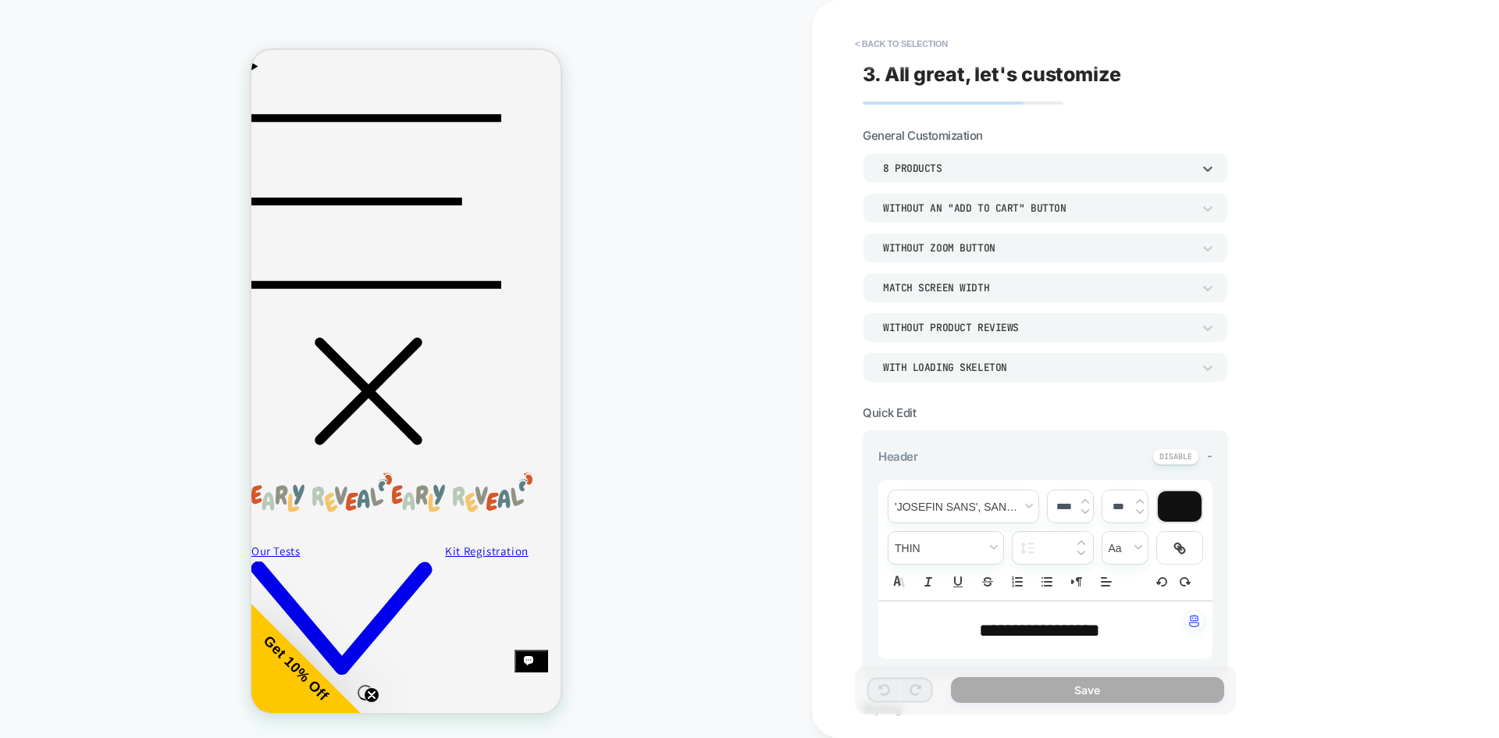
click at [906, 169] on div "8 Products" at bounding box center [1037, 168] width 309 height 13
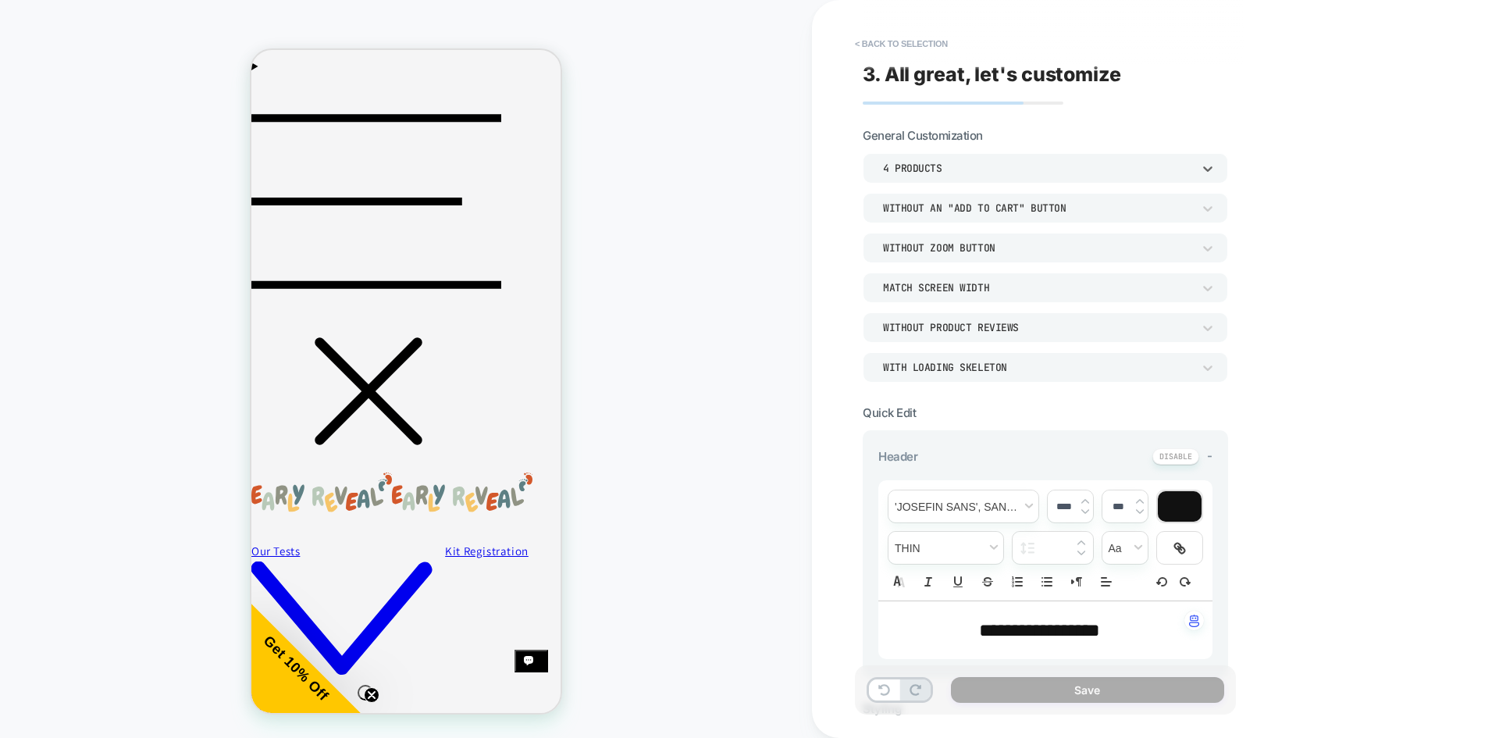
click at [0, 0] on div "**********" at bounding box center [0, 0] width 0 height 0
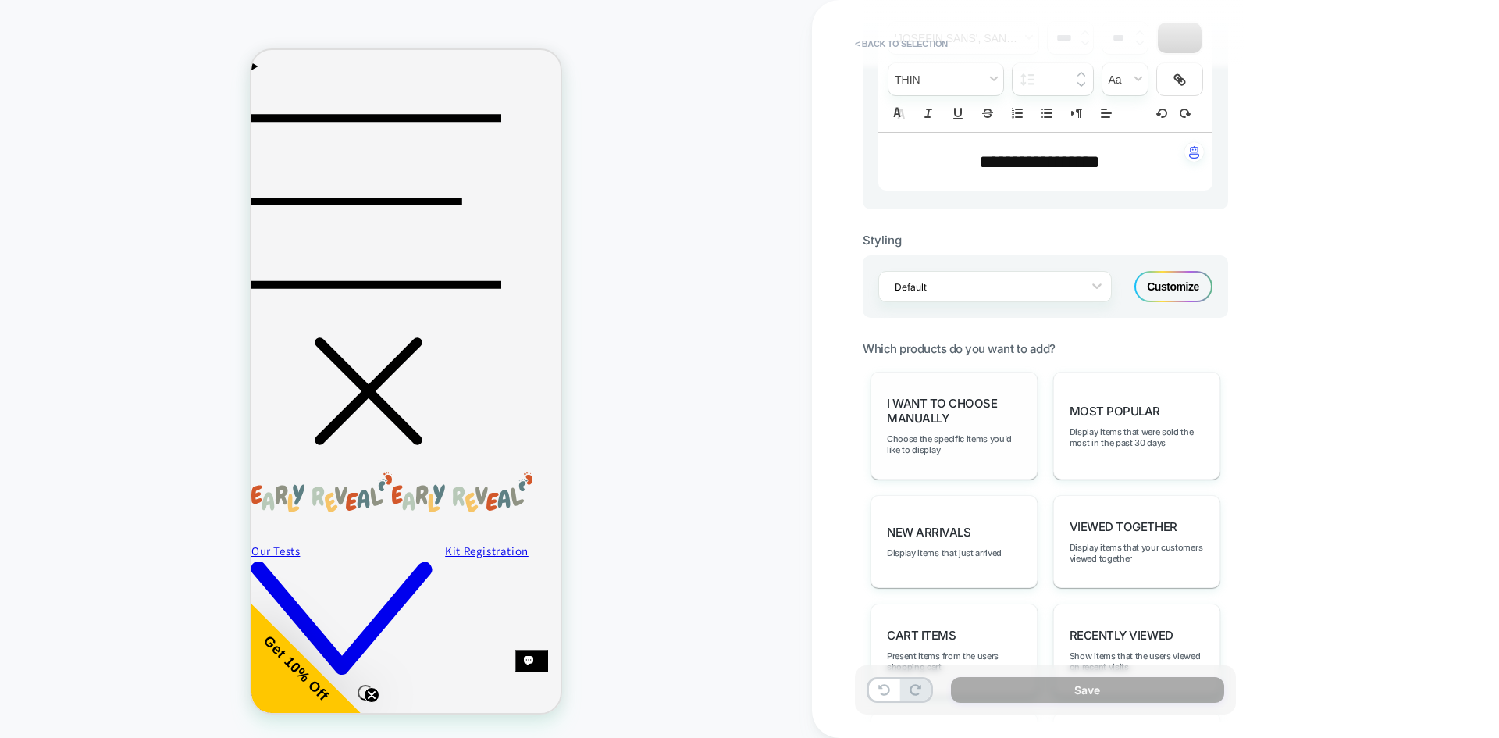
scroll to position [546, 0]
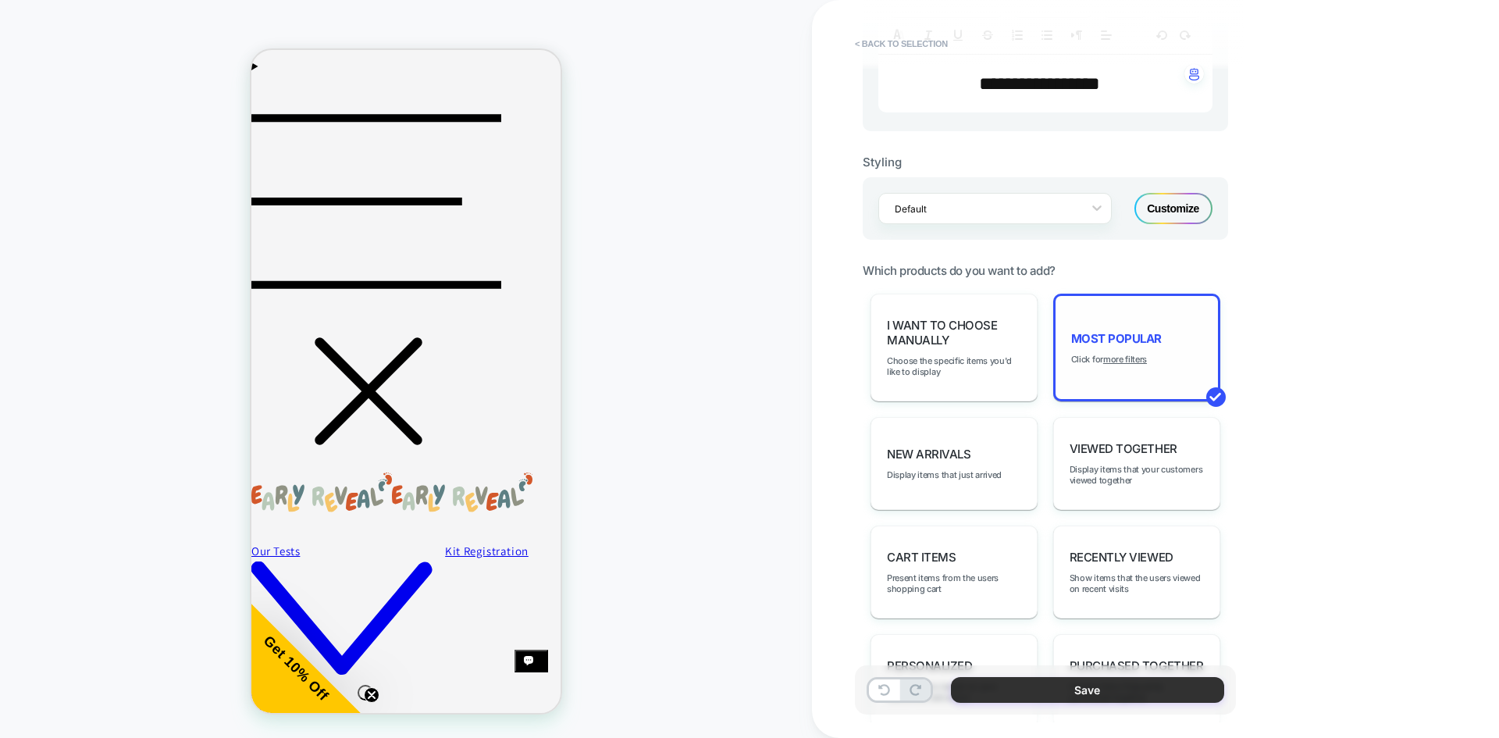
click at [1033, 680] on button "Save" at bounding box center [1087, 690] width 273 height 26
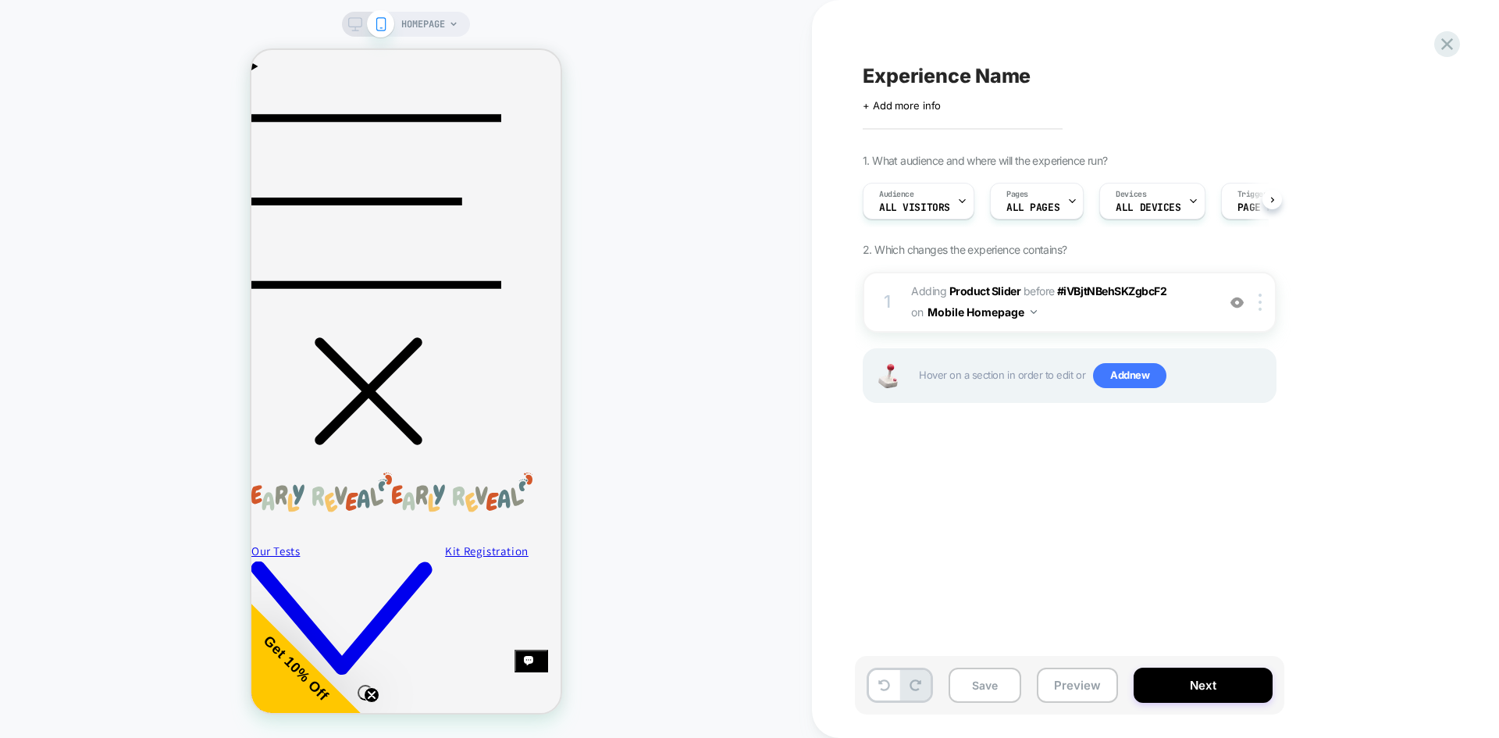
scroll to position [0, 1]
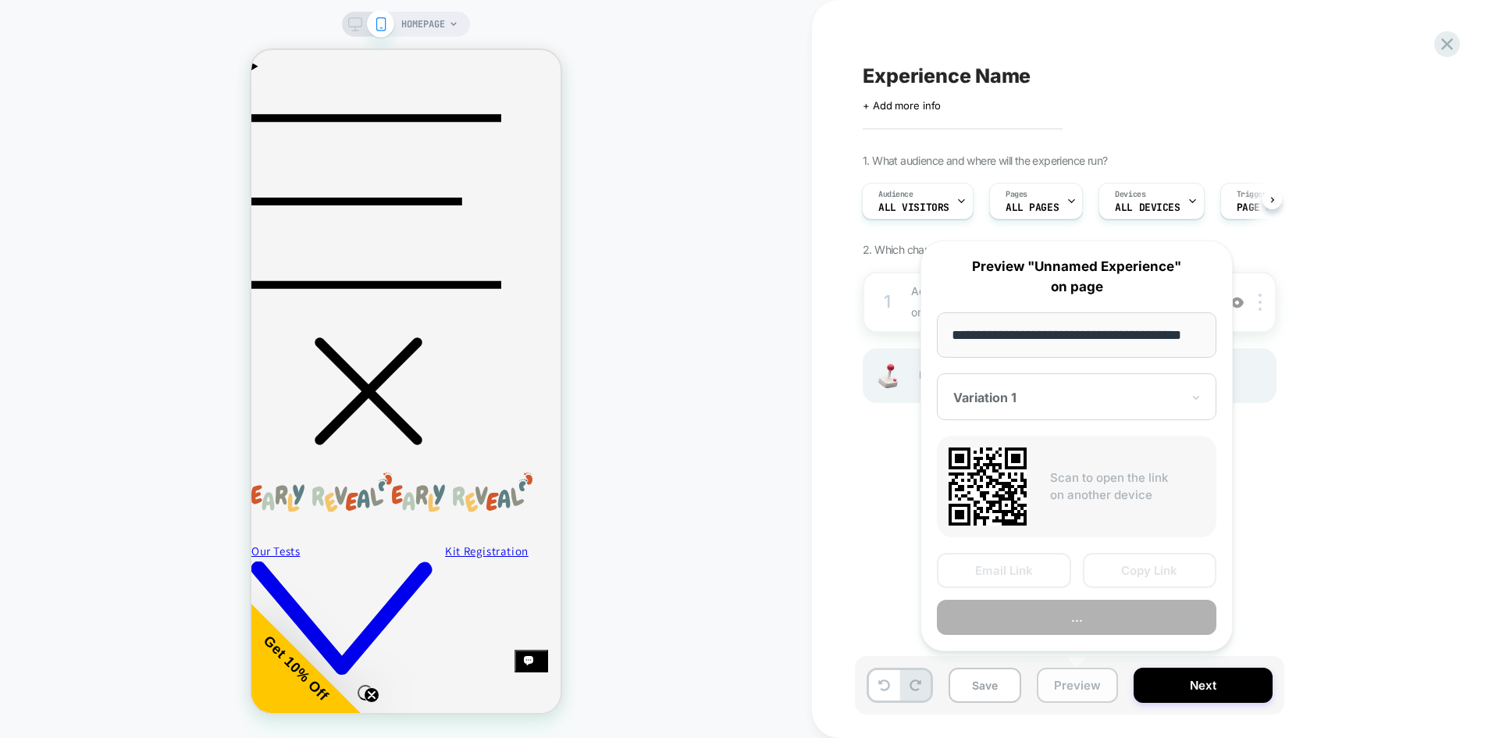
scroll to position [0, 26]
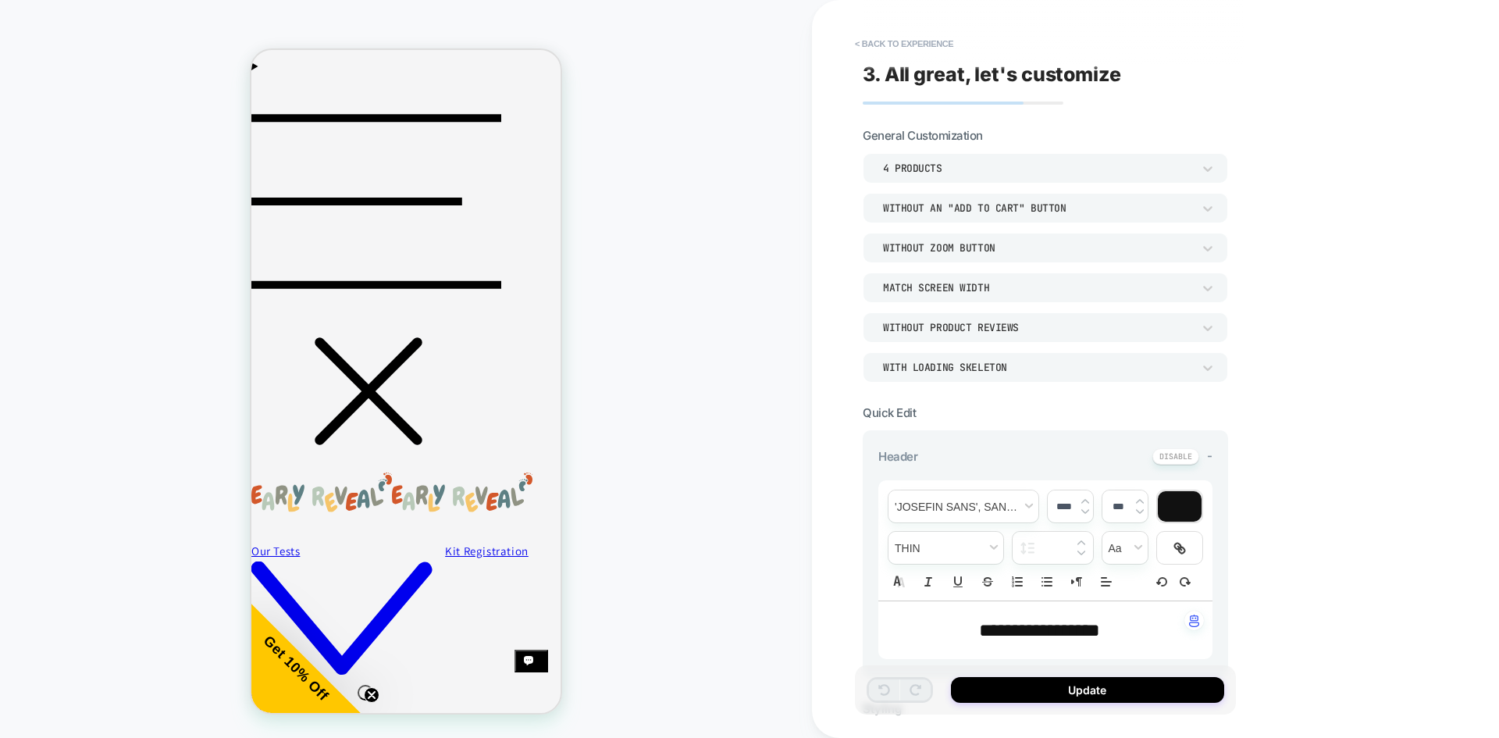
scroll to position [589, 0]
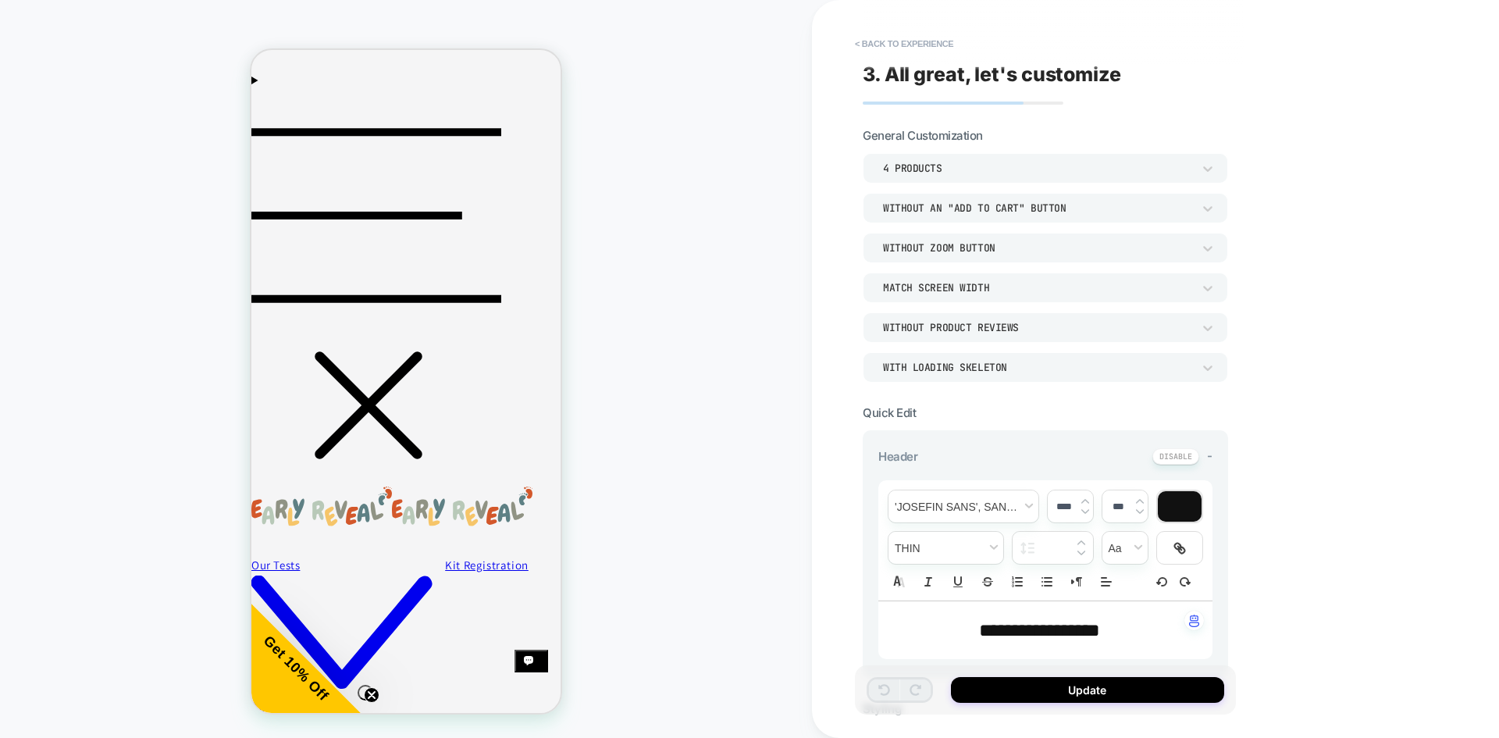
click at [0, 0] on div "**********" at bounding box center [0, 0] width 0 height 0
click at [866, 47] on button "< Back to experience" at bounding box center [904, 43] width 114 height 25
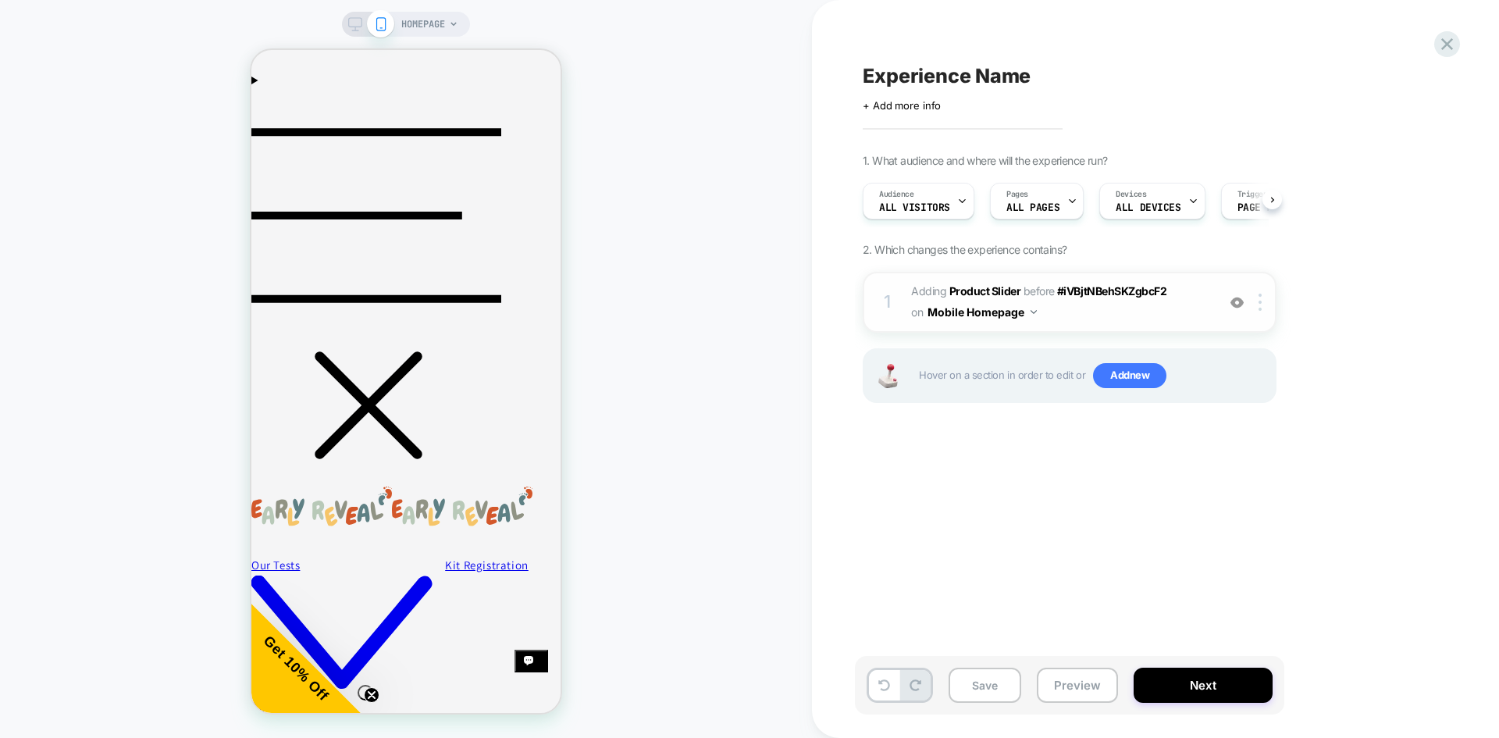
scroll to position [0, 1]
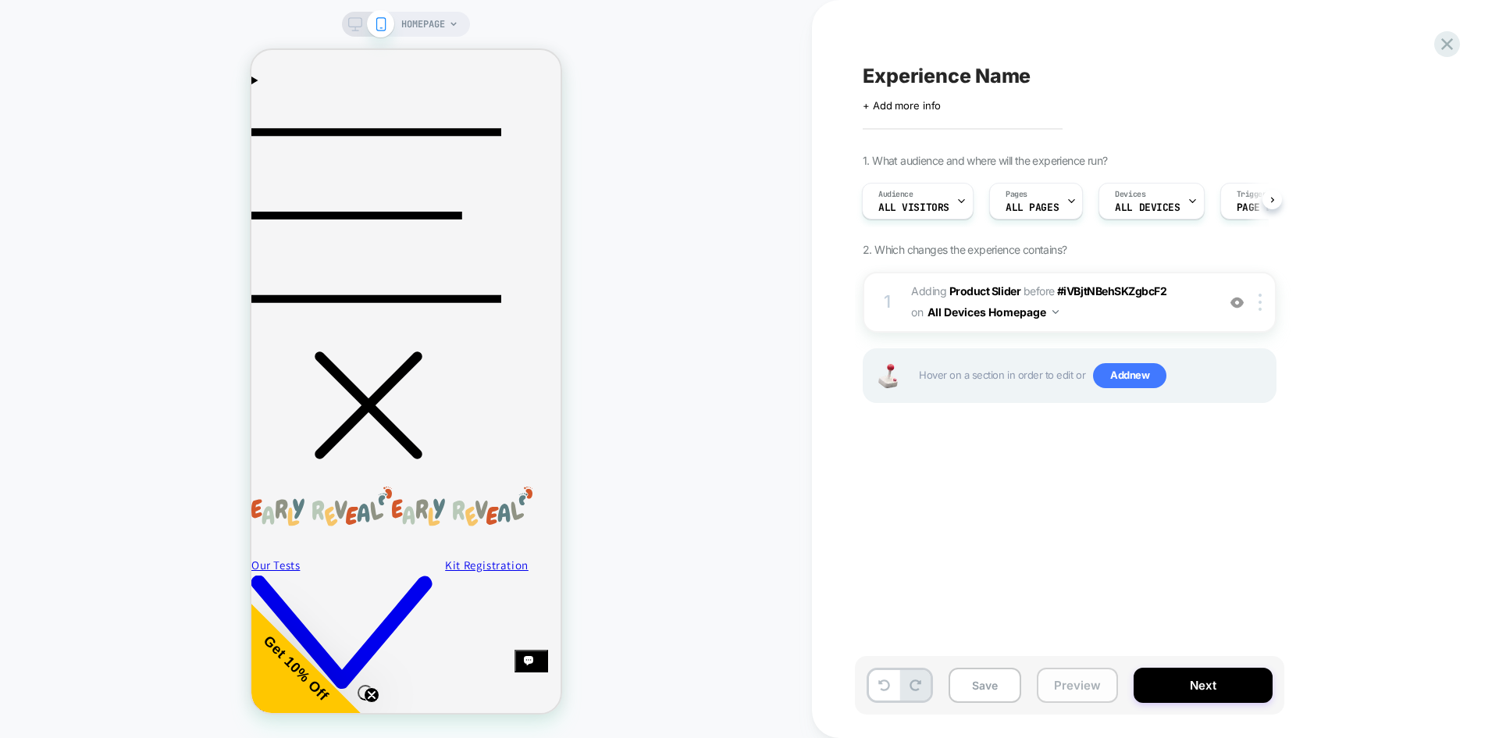
click at [1087, 688] on button "Preview" at bounding box center [1077, 684] width 81 height 35
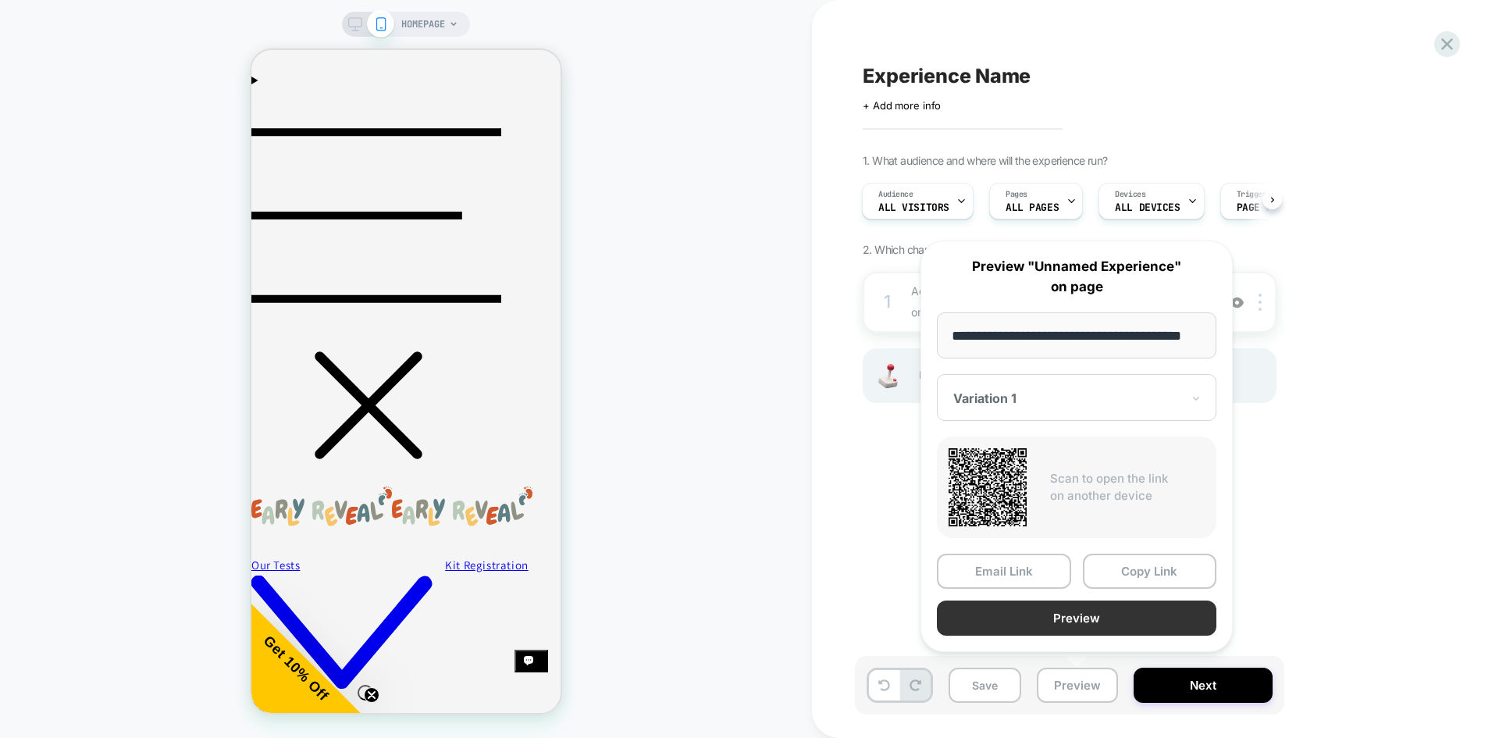
scroll to position [0, 0]
click at [1113, 617] on button "Preview" at bounding box center [1076, 617] width 279 height 35
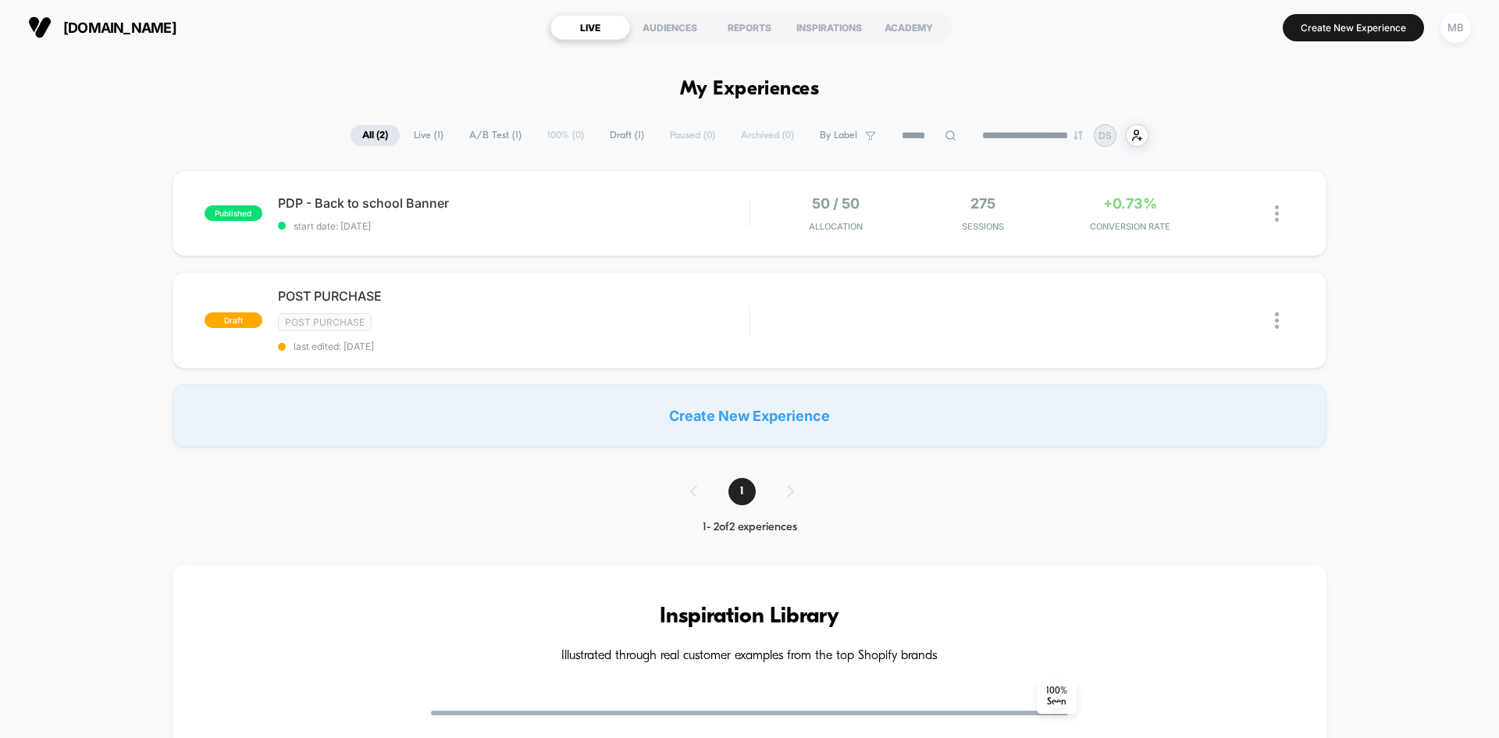
type input "***"
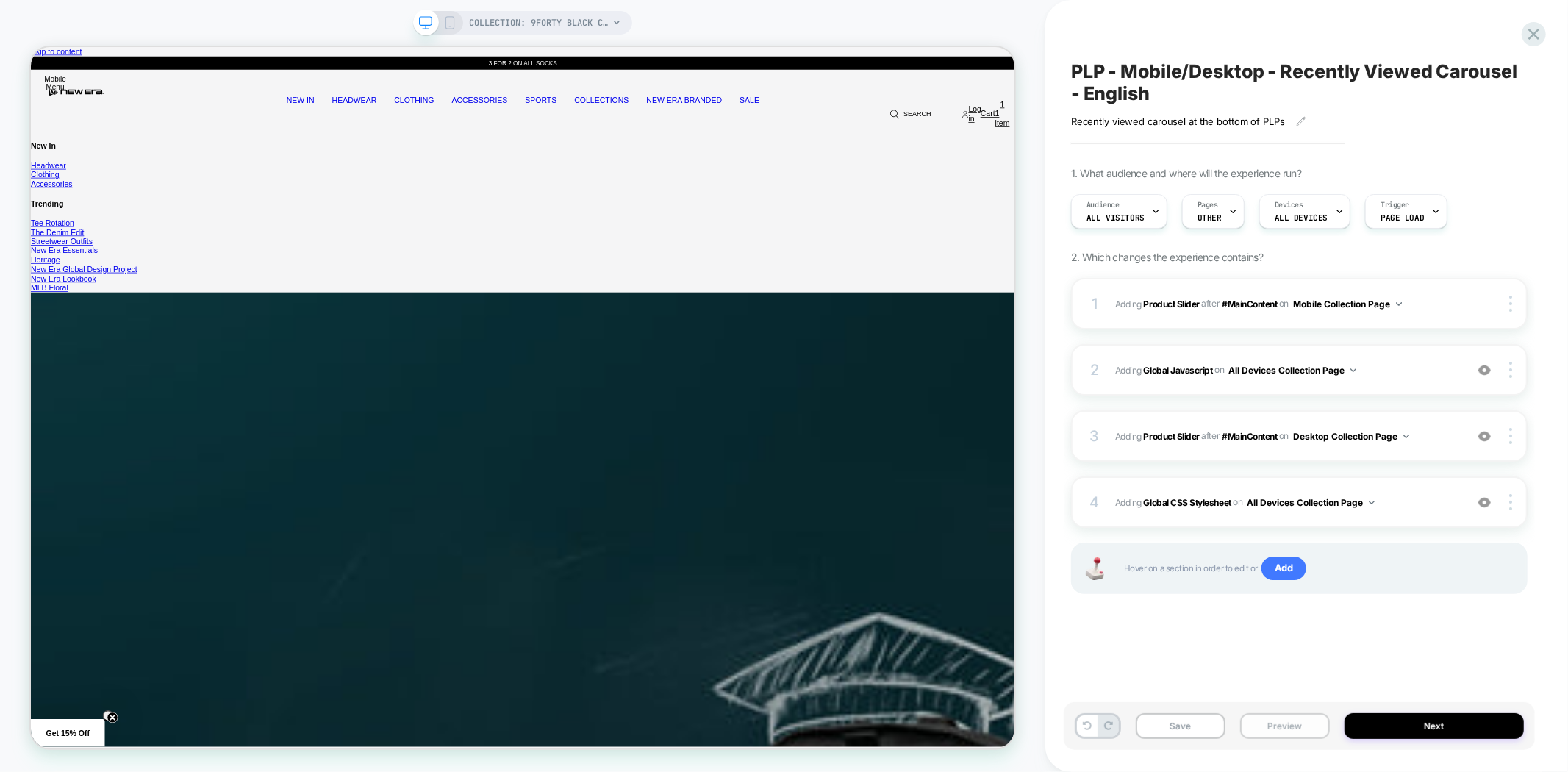
click at [1295, 726] on button "Preview" at bounding box center [1285, 725] width 89 height 25
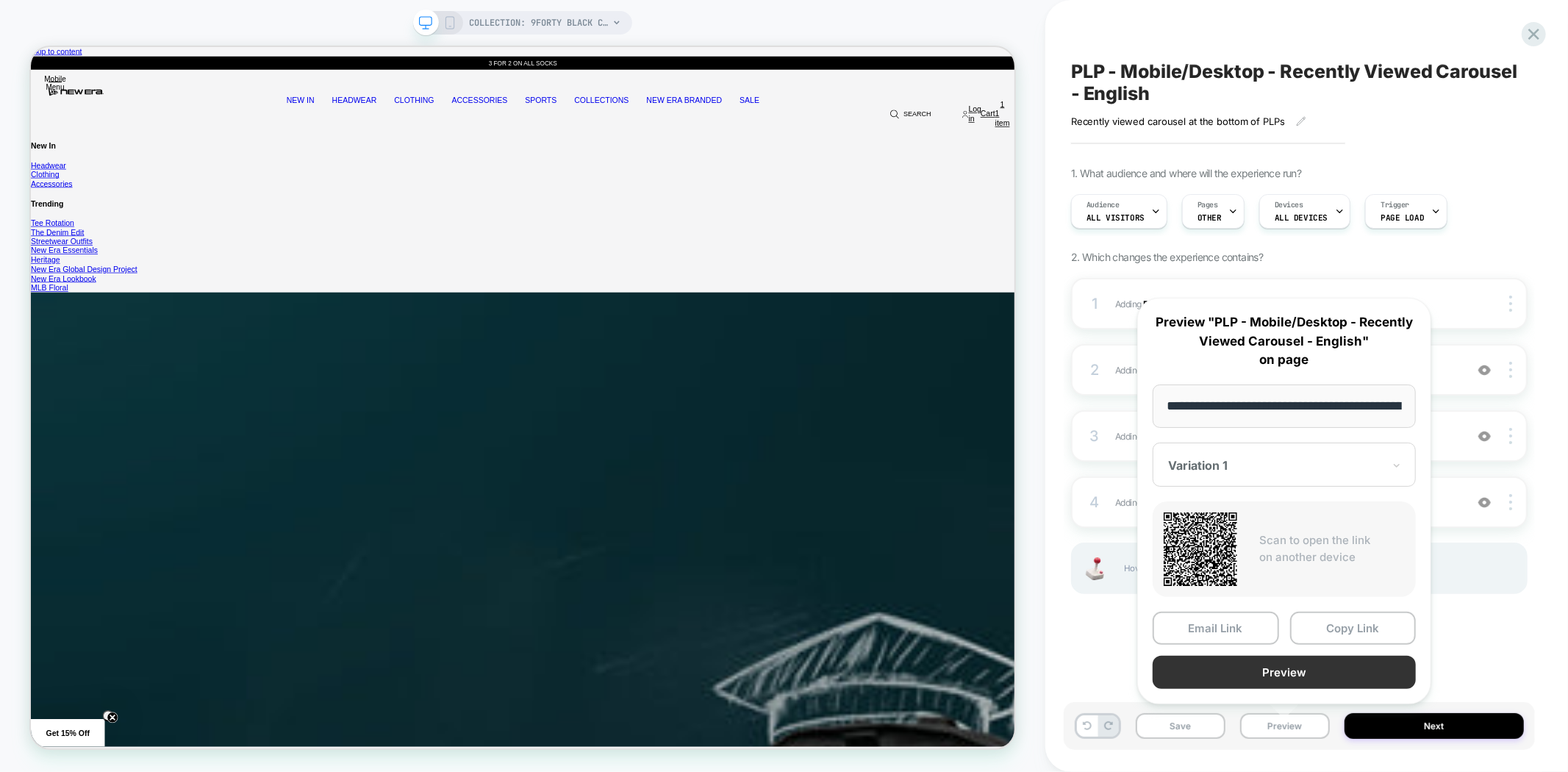
click at [0, 0] on button "Preview" at bounding box center [0, 0] width 0 height 0
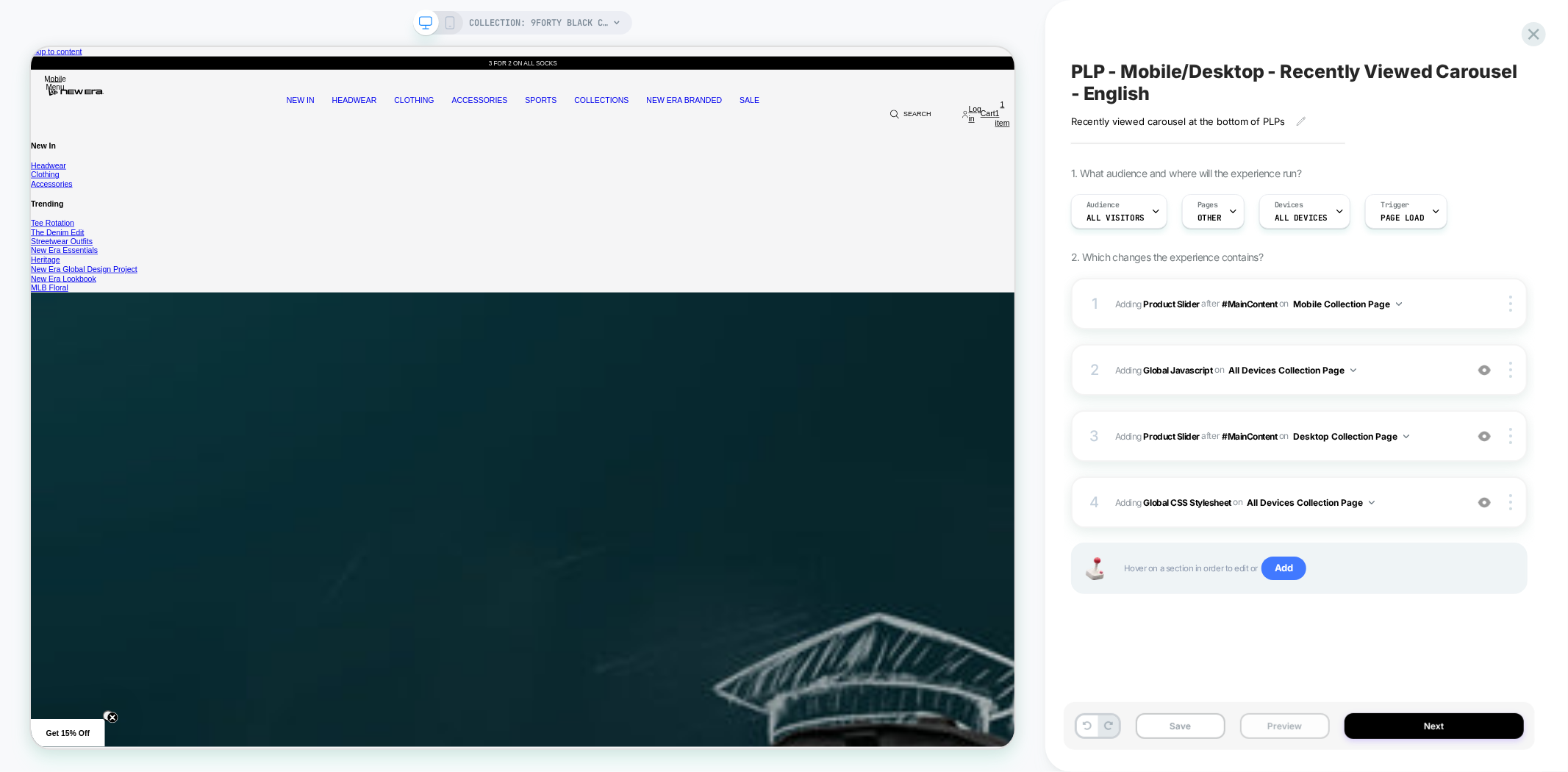
click at [1305, 725] on button "Preview" at bounding box center [1285, 725] width 89 height 25
